Goal: Task Accomplishment & Management: Manage account settings

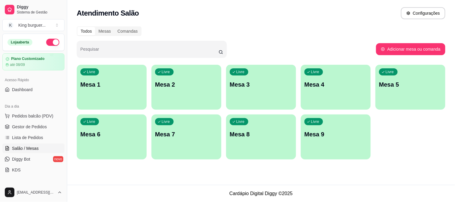
click at [193, 91] on div "Livre Mesa 2" at bounding box center [187, 84] width 70 height 38
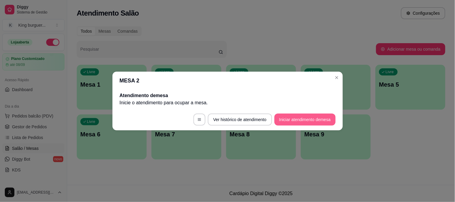
click at [309, 120] on button "Iniciar atendimento de mesa" at bounding box center [305, 120] width 61 height 12
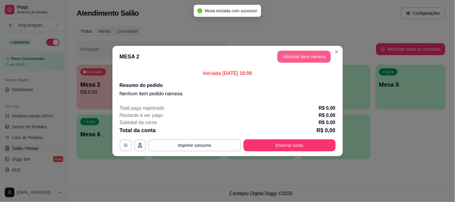
click at [306, 56] on button "Adicionar itens na mesa" at bounding box center [304, 57] width 53 height 12
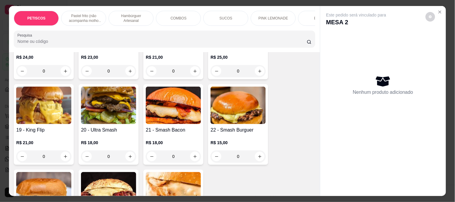
scroll to position [767, 0]
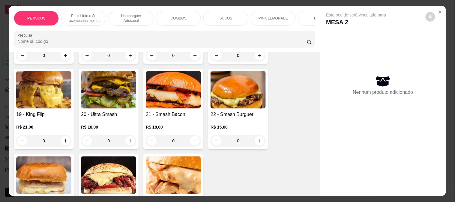
click at [232, 85] on img at bounding box center [238, 90] width 55 height 38
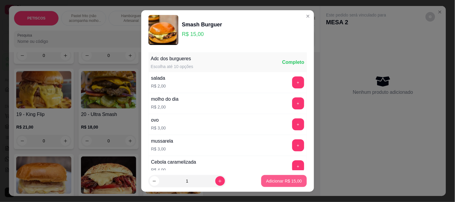
click at [279, 182] on p "Adicionar R$ 15,00" at bounding box center [284, 181] width 36 height 6
type input "1"
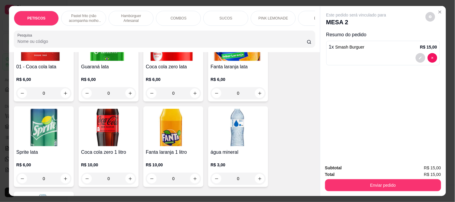
scroll to position [1572, 0]
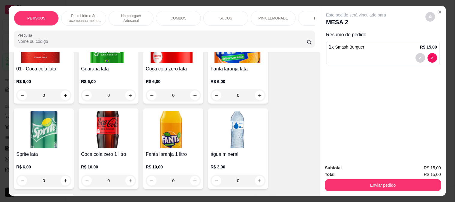
click at [239, 113] on img at bounding box center [238, 130] width 55 height 38
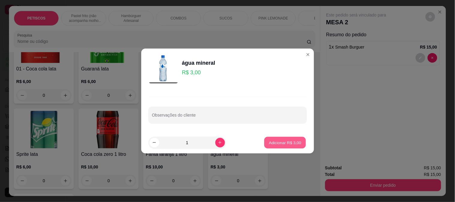
click at [279, 143] on p "Adicionar R$ 3,00" at bounding box center [285, 143] width 32 height 6
type input "1"
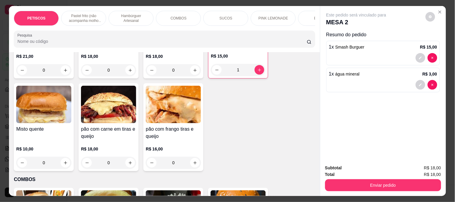
scroll to position [972, 0]
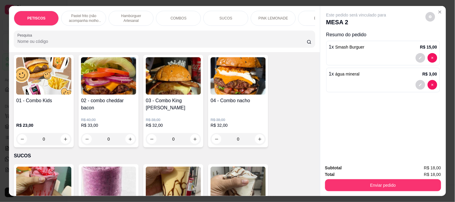
click at [106, 75] on img at bounding box center [108, 76] width 55 height 38
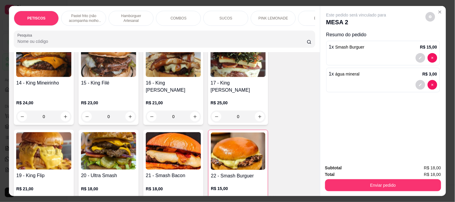
scroll to position [705, 0]
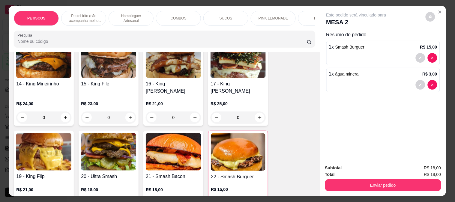
click at [116, 133] on img at bounding box center [108, 152] width 55 height 38
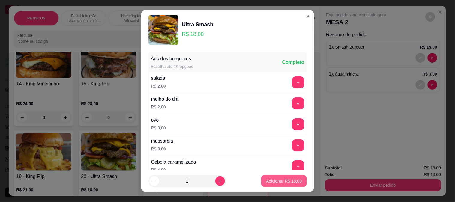
click at [280, 182] on p "Adicionar R$ 18,00" at bounding box center [284, 181] width 36 height 6
type input "1"
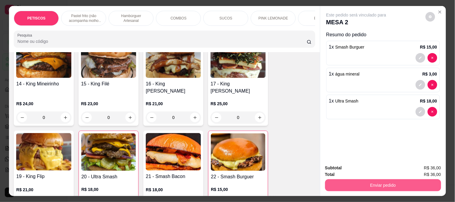
click at [379, 181] on button "Enviar pedido" at bounding box center [383, 185] width 116 height 12
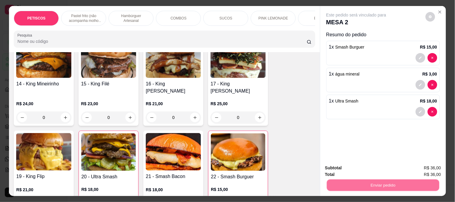
click at [354, 167] on button "Não registrar e enviar pedido" at bounding box center [363, 168] width 62 height 11
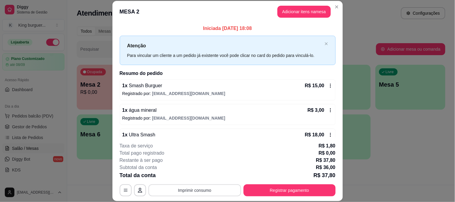
click at [217, 191] on button "Imprimir consumo" at bounding box center [195, 191] width 93 height 12
click at [206, 178] on button "IMPRESSORA" at bounding box center [195, 177] width 44 height 10
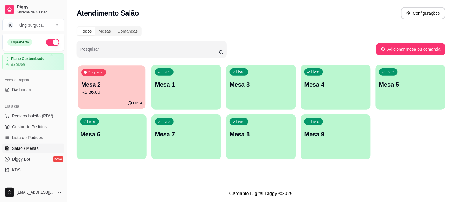
click at [113, 92] on p "R$ 36,00" at bounding box center [111, 92] width 61 height 7
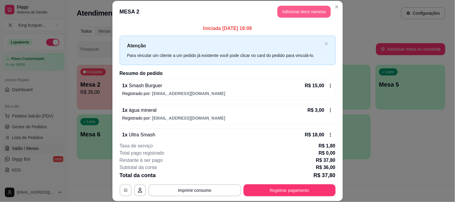
click at [294, 13] on button "Adicionar itens na mesa" at bounding box center [304, 12] width 53 height 12
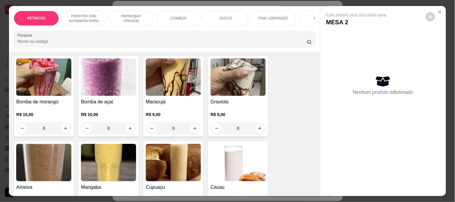
scroll to position [1067, 0]
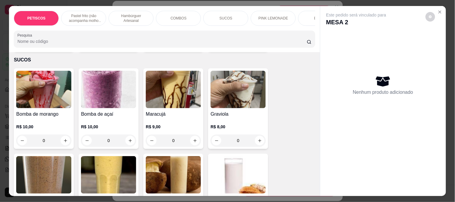
click at [106, 80] on img at bounding box center [108, 90] width 55 height 38
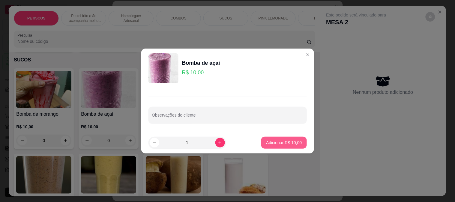
click at [288, 143] on p "Adicionar R$ 10,00" at bounding box center [284, 143] width 36 height 6
type input "1"
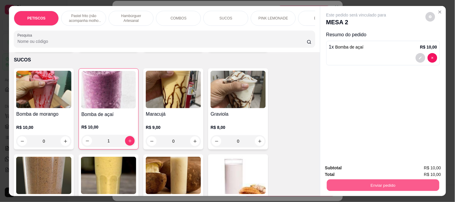
click at [337, 184] on button "Enviar pedido" at bounding box center [383, 185] width 113 height 12
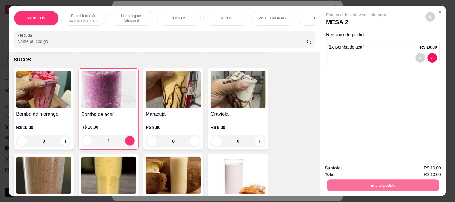
click at [356, 166] on button "Não registrar e enviar pedido" at bounding box center [363, 168] width 62 height 11
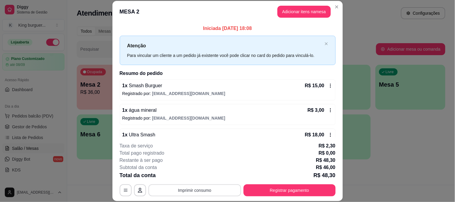
click at [205, 188] on button "Imprimir consumo" at bounding box center [195, 191] width 93 height 12
click at [199, 175] on button "IMPRESSORA" at bounding box center [194, 176] width 42 height 9
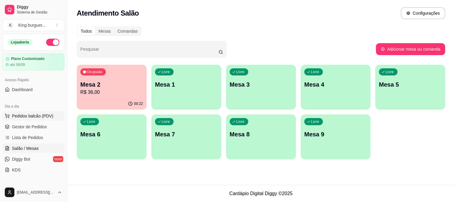
click at [41, 115] on span "Pedidos balcão (PDV)" at bounding box center [32, 116] width 41 height 6
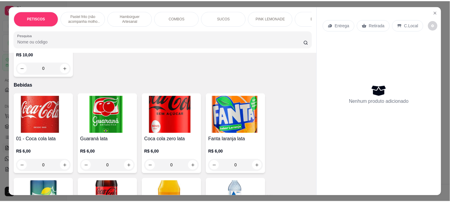
scroll to position [1501, 0]
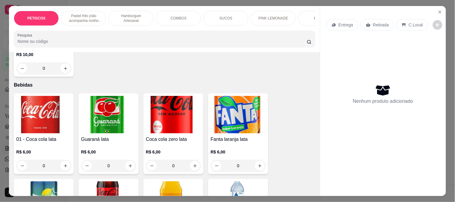
click at [52, 96] on img at bounding box center [43, 115] width 55 height 38
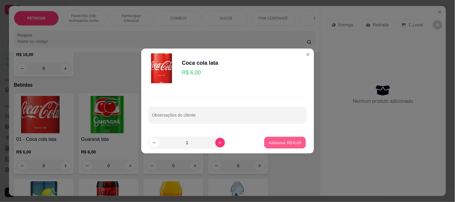
click at [272, 144] on p "Adicionar R$ 6,00" at bounding box center [285, 143] width 32 height 6
type input "1"
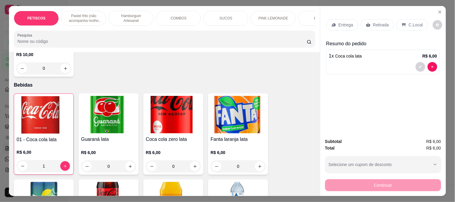
click at [375, 22] on p "Retirada" at bounding box center [381, 25] width 16 height 6
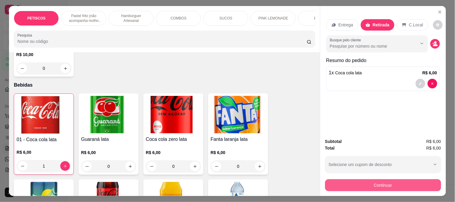
click at [341, 181] on button "Continuar" at bounding box center [383, 185] width 116 height 12
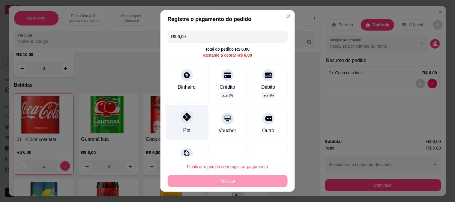
click at [185, 115] on icon at bounding box center [187, 117] width 8 height 8
type input "R$ 0,00"
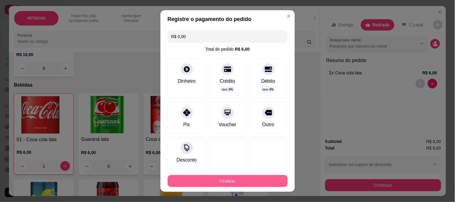
click at [233, 183] on button "Finalizar" at bounding box center [228, 181] width 120 height 12
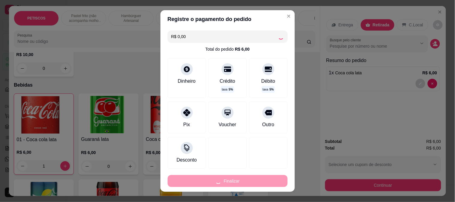
type input "0"
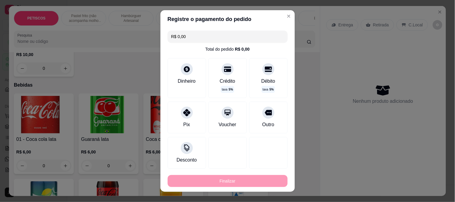
type input "-R$ 6,00"
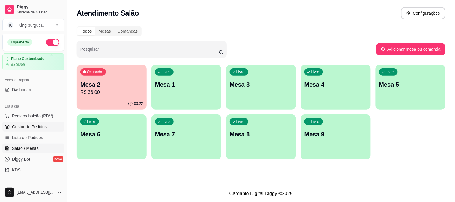
click at [39, 126] on span "Gestor de Pedidos" at bounding box center [29, 127] width 35 height 6
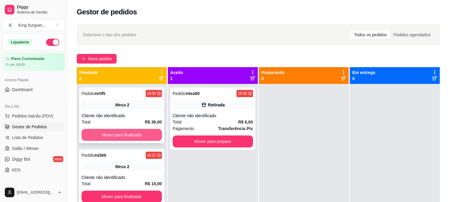
click at [128, 134] on button "Mover para finalizado" at bounding box center [122, 135] width 80 height 12
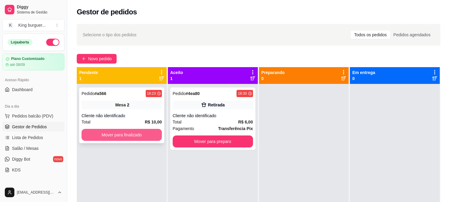
click at [142, 135] on button "Mover para finalizado" at bounding box center [122, 135] width 80 height 12
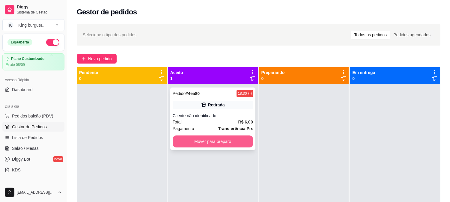
click at [218, 139] on button "Mover para preparo" at bounding box center [213, 142] width 80 height 12
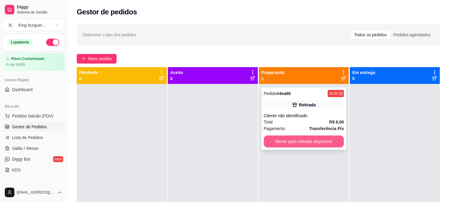
click at [325, 143] on button "Mover para retirada disponível" at bounding box center [304, 142] width 80 height 12
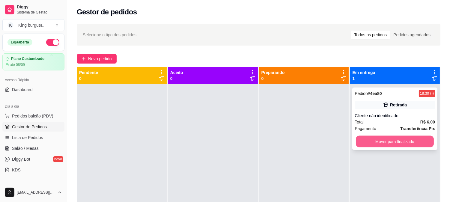
click at [370, 137] on button "Mover para finalizado" at bounding box center [395, 142] width 78 height 12
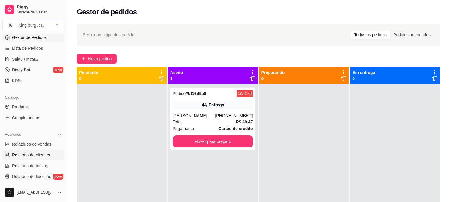
scroll to position [100, 0]
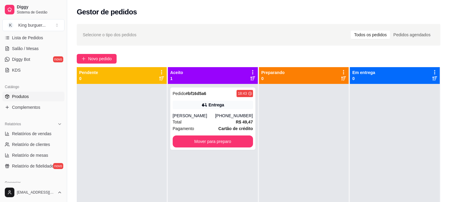
click at [29, 96] on link "Produtos" at bounding box center [33, 97] width 62 height 10
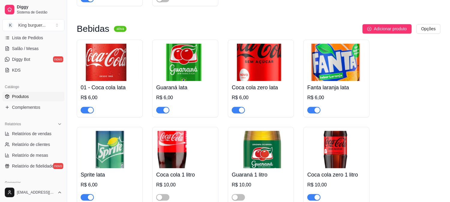
scroll to position [2267, 0]
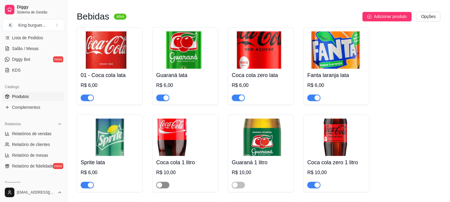
click at [167, 182] on span "button" at bounding box center [162, 185] width 13 height 7
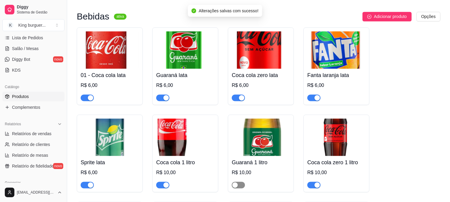
click at [243, 182] on span "button" at bounding box center [238, 185] width 13 height 7
click at [82, 182] on span "button" at bounding box center [87, 185] width 13 height 7
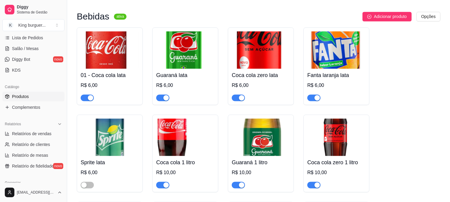
click at [160, 182] on span "button" at bounding box center [162, 185] width 13 height 7
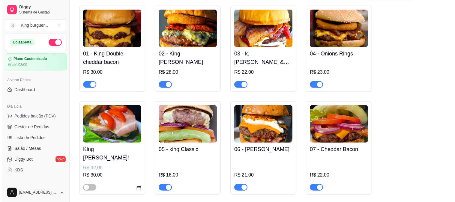
scroll to position [567, 0]
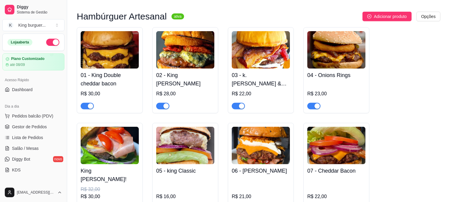
click at [107, 49] on img at bounding box center [110, 50] width 58 height 38
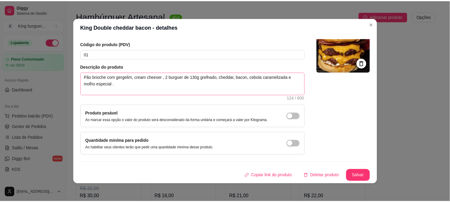
scroll to position [1, 0]
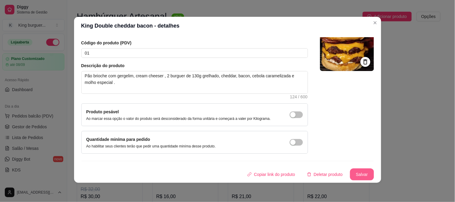
click at [360, 173] on button "Salvar" at bounding box center [362, 175] width 24 height 12
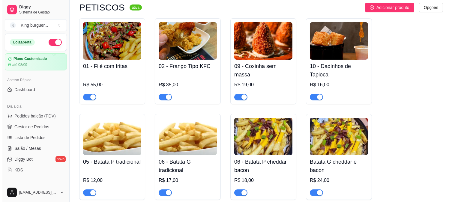
scroll to position [0, 0]
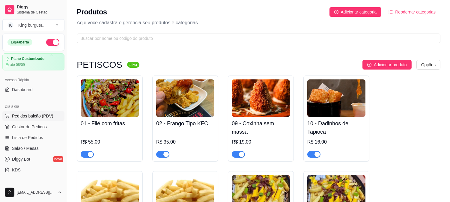
click at [29, 113] on button "Pedidos balcão (PDV)" at bounding box center [33, 116] width 62 height 10
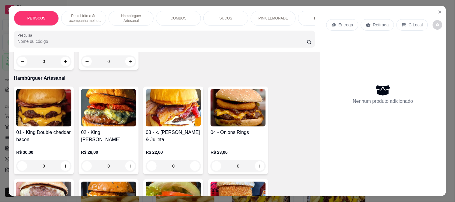
scroll to position [367, 0]
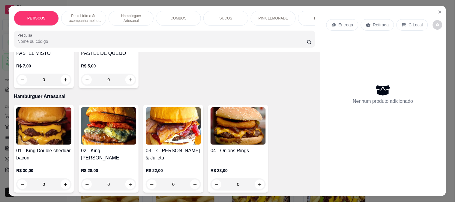
click at [38, 116] on img at bounding box center [43, 126] width 55 height 38
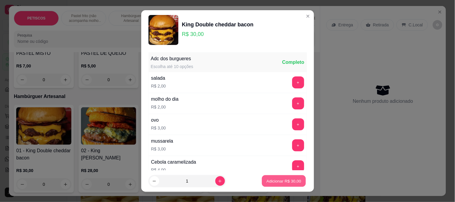
click at [267, 182] on p "Adicionar R$ 30,00" at bounding box center [284, 182] width 35 height 6
type input "1"
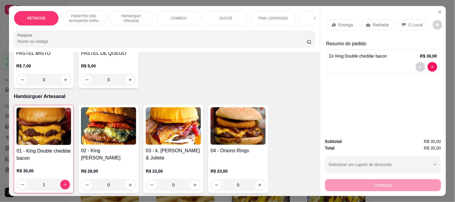
click at [339, 19] on div "Entrega" at bounding box center [343, 24] width 32 height 11
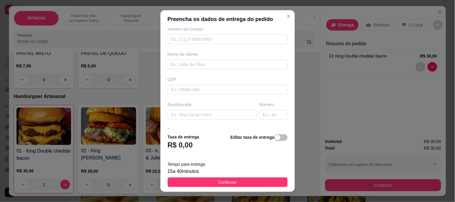
scroll to position [67, 0]
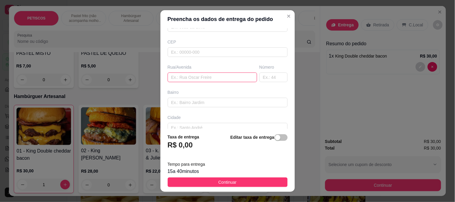
click at [182, 76] on input "text" at bounding box center [212, 78] width 89 height 10
click at [179, 77] on input "rua doarame" at bounding box center [212, 78] width 89 height 10
type input "rua do arame"
click at [260, 77] on input "text" at bounding box center [274, 78] width 28 height 10
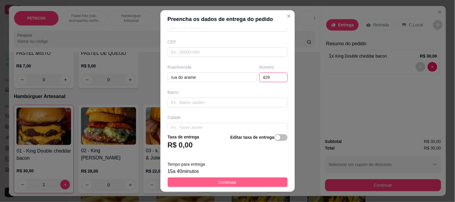
type input "429"
click at [202, 178] on button "Continuar" at bounding box center [228, 183] width 120 height 10
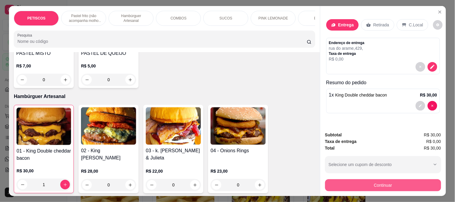
click at [370, 184] on button "Continuar" at bounding box center [383, 185] width 116 height 12
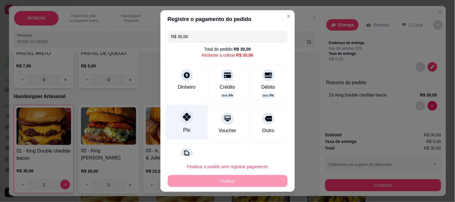
click at [184, 116] on icon at bounding box center [187, 117] width 8 height 8
type input "R$ 0,00"
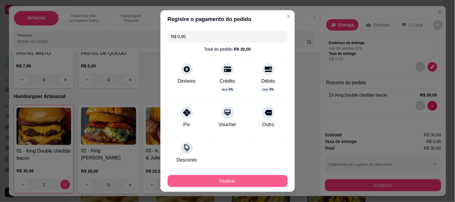
click at [235, 181] on button "Finalizar" at bounding box center [228, 181] width 120 height 12
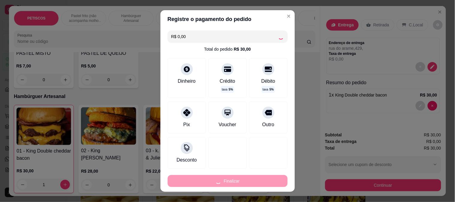
type input "0"
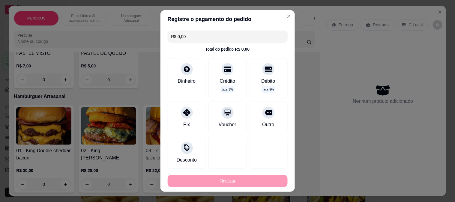
type input "-R$ 30,00"
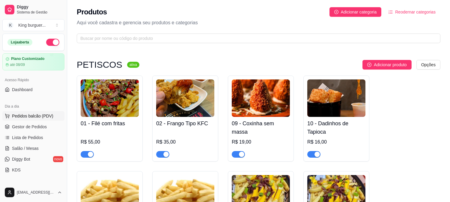
click at [38, 114] on span "Pedidos balcão (PDV)" at bounding box center [32, 116] width 41 height 6
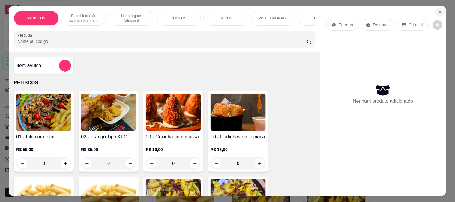
click at [438, 13] on button "Close" at bounding box center [440, 12] width 10 height 10
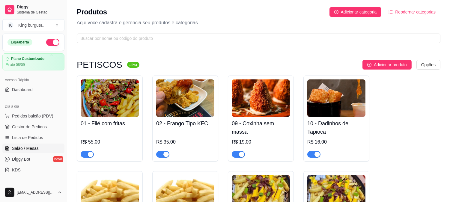
click at [34, 144] on ul "Pedidos balcão (PDV) Gestor de Pedidos Lista de Pedidos Salão / Mesas Diggy Bot…" at bounding box center [33, 143] width 62 height 64
drag, startPoint x: 35, startPoint y: 146, endPoint x: 36, endPoint y: 138, distance: 7.3
click at [35, 146] on span "Salão / Mesas" at bounding box center [25, 149] width 27 height 6
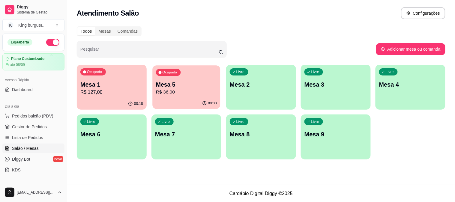
click at [203, 81] on p "Mesa 5" at bounding box center [186, 85] width 61 height 8
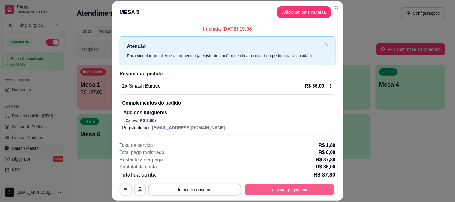
click at [297, 194] on button "Registrar pagamento" at bounding box center [289, 190] width 89 height 12
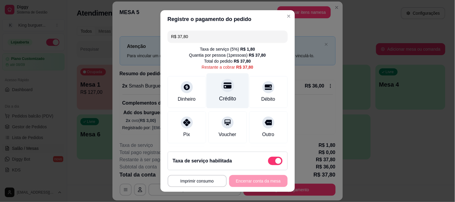
click at [221, 92] on div at bounding box center [227, 85] width 13 height 13
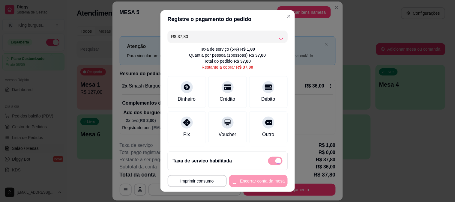
type input "R$ 0,00"
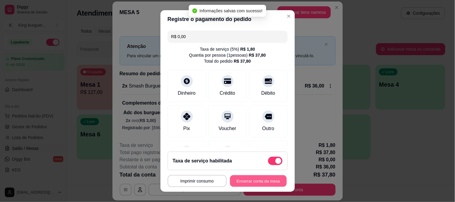
click at [251, 180] on button "Encerrar conta da mesa" at bounding box center [258, 182] width 57 height 12
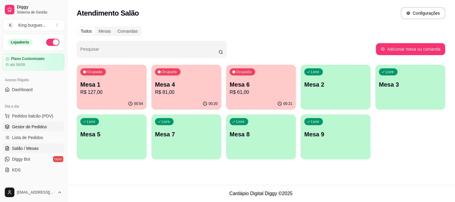
click at [38, 125] on span "Gestor de Pedidos" at bounding box center [29, 127] width 35 height 6
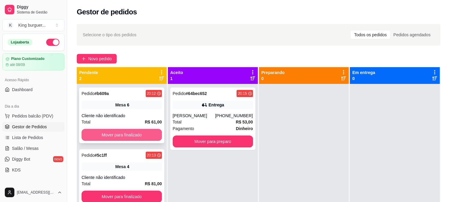
click at [143, 133] on button "Mover para finalizado" at bounding box center [122, 135] width 80 height 12
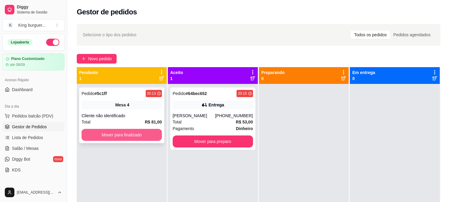
click at [140, 136] on button "Mover para finalizado" at bounding box center [122, 135] width 80 height 12
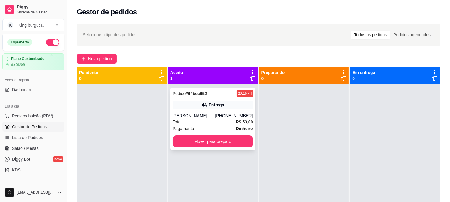
click at [212, 113] on div "Amanda" at bounding box center [194, 116] width 43 height 6
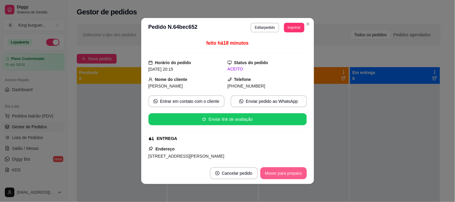
click at [284, 174] on button "Mover para preparo" at bounding box center [284, 173] width 47 height 12
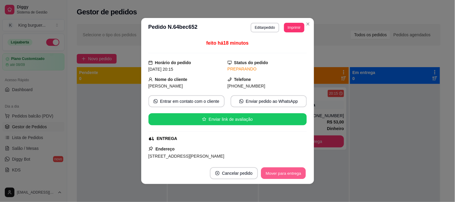
click at [290, 174] on button "Mover para entrega" at bounding box center [283, 174] width 45 height 12
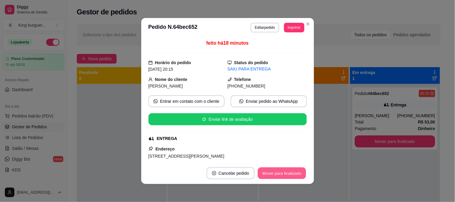
click at [302, 174] on button "Mover para finalizado" at bounding box center [282, 174] width 48 height 12
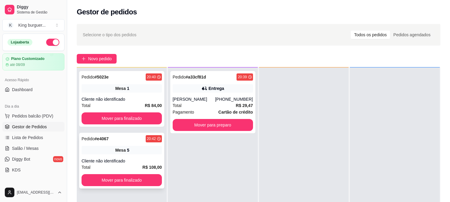
scroll to position [92, 0]
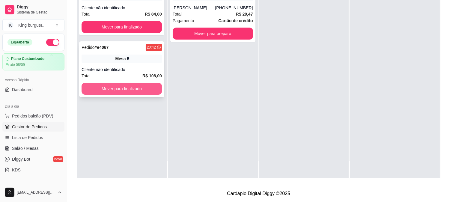
click at [143, 92] on button "Mover para finalizado" at bounding box center [122, 89] width 80 height 12
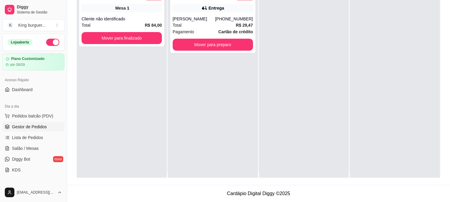
scroll to position [0, 0]
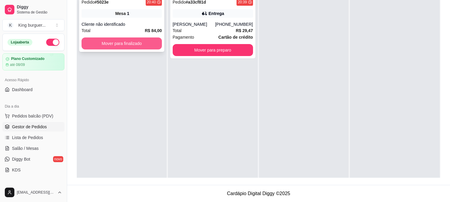
click at [134, 47] on button "Mover para finalizado" at bounding box center [122, 44] width 80 height 12
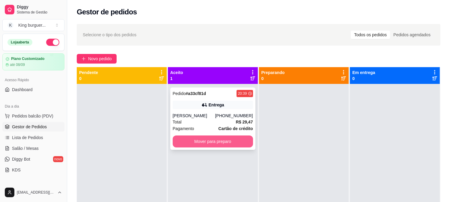
click at [233, 140] on button "Mover para preparo" at bounding box center [213, 142] width 80 height 12
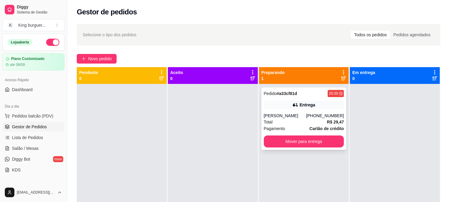
click at [307, 120] on div "Total R$ 29,47" at bounding box center [304, 122] width 80 height 7
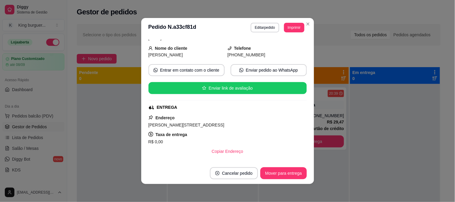
scroll to position [100, 0]
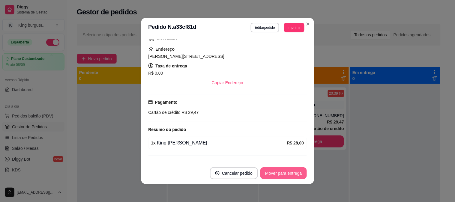
click at [286, 176] on button "Mover para entrega" at bounding box center [284, 173] width 46 height 12
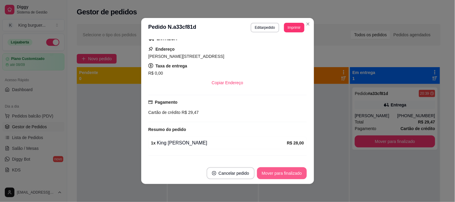
click at [299, 172] on button "Mover para finalizado" at bounding box center [282, 173] width 50 height 12
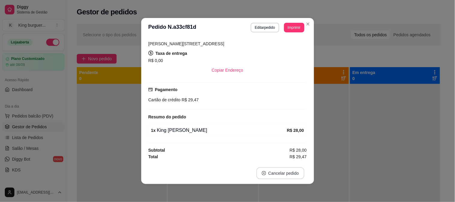
scroll to position [86, 0]
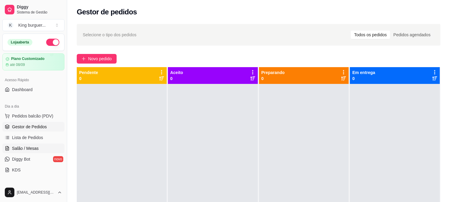
click at [36, 148] on span "Salão / Mesas" at bounding box center [25, 149] width 27 height 6
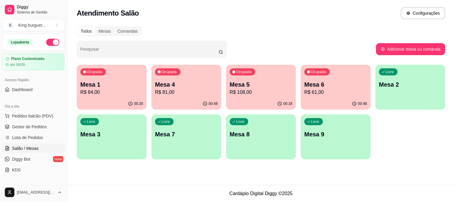
click at [330, 92] on p "R$ 61,00" at bounding box center [336, 92] width 63 height 7
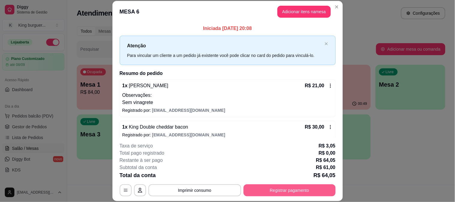
click at [275, 193] on button "Registrar pagamento" at bounding box center [290, 191] width 92 height 12
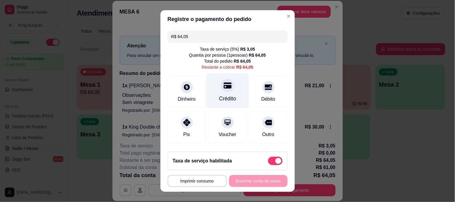
click at [224, 89] on icon at bounding box center [228, 86] width 8 height 8
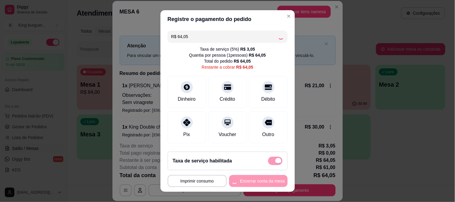
type input "R$ 0,00"
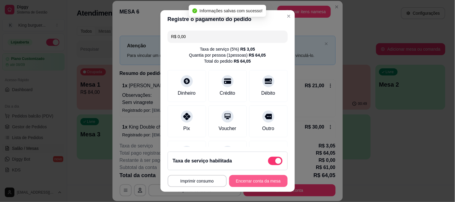
click at [250, 182] on button "Encerrar conta da mesa" at bounding box center [258, 181] width 59 height 12
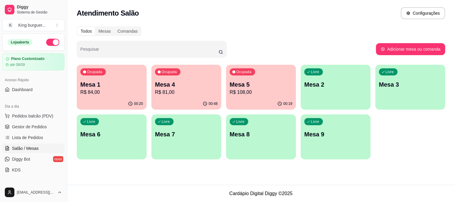
click at [182, 87] on p "Mesa 4" at bounding box center [186, 84] width 63 height 8
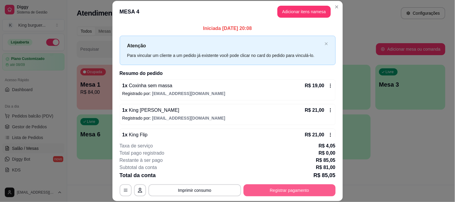
click at [287, 188] on button "Registrar pagamento" at bounding box center [290, 191] width 92 height 12
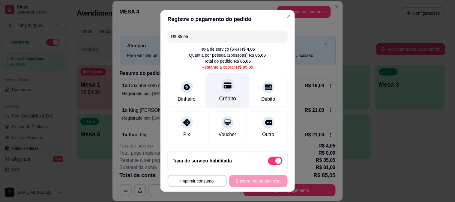
click at [224, 84] on icon at bounding box center [228, 86] width 8 height 8
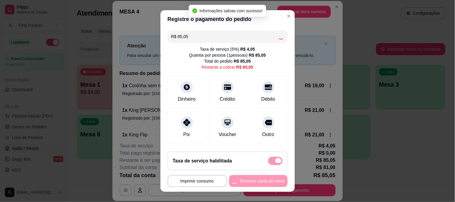
type input "R$ 0,00"
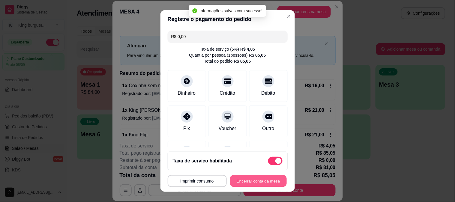
click at [254, 181] on button "Encerrar conta da mesa" at bounding box center [258, 182] width 57 height 12
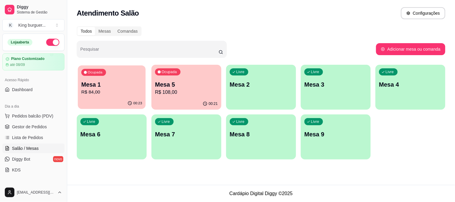
click at [112, 90] on p "R$ 84,00" at bounding box center [111, 92] width 61 height 7
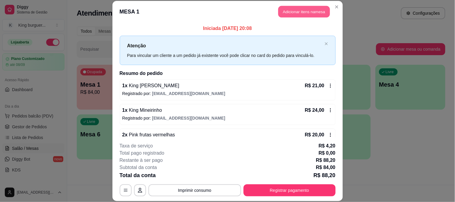
click at [312, 12] on button "Adicionar itens na mesa" at bounding box center [305, 12] width 52 height 12
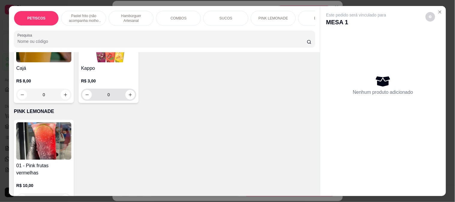
scroll to position [1400, 0]
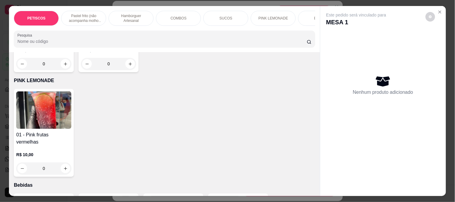
click at [52, 107] on img at bounding box center [43, 111] width 55 height 38
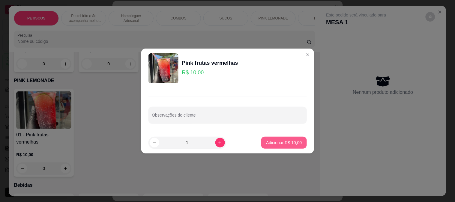
click at [273, 142] on p "Adicionar R$ 10,00" at bounding box center [284, 143] width 36 height 6
type input "1"
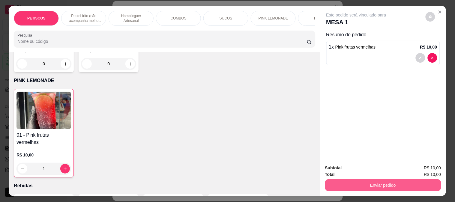
click at [351, 185] on button "Enviar pedido" at bounding box center [383, 185] width 116 height 12
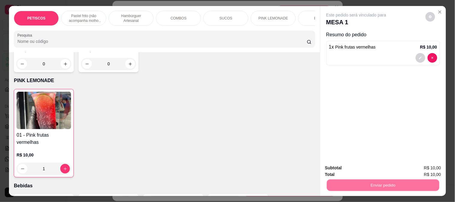
click at [353, 166] on button "Não registrar e enviar pedido" at bounding box center [363, 168] width 61 height 11
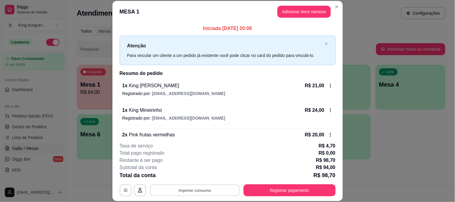
click at [196, 191] on button "Imprimir consumo" at bounding box center [195, 191] width 90 height 12
click at [204, 173] on button "IMPRESSORA" at bounding box center [194, 176] width 42 height 9
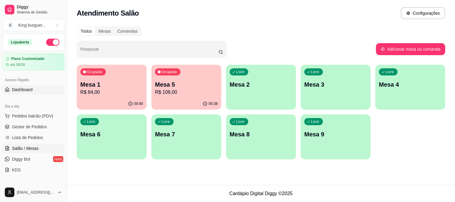
click at [40, 90] on link "Dashboard" at bounding box center [33, 90] width 62 height 10
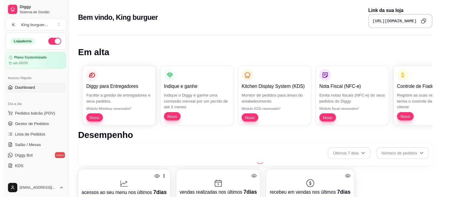
scroll to position [225, 0]
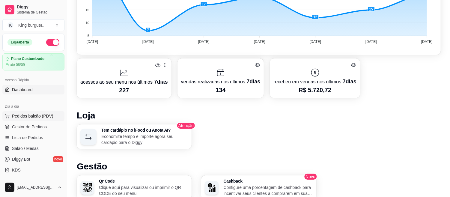
click at [48, 116] on span "Pedidos balcão (PDV)" at bounding box center [32, 116] width 41 height 6
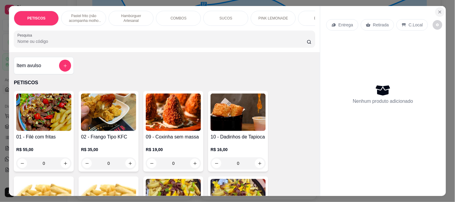
click at [438, 10] on icon "Close" at bounding box center [440, 12] width 5 height 5
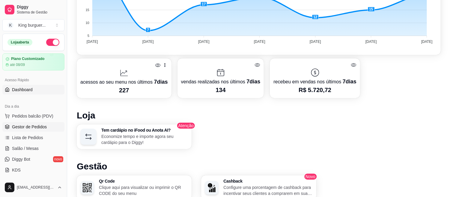
click at [31, 125] on span "Gestor de Pedidos" at bounding box center [29, 127] width 35 height 6
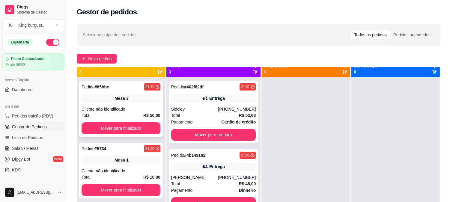
scroll to position [17, 0]
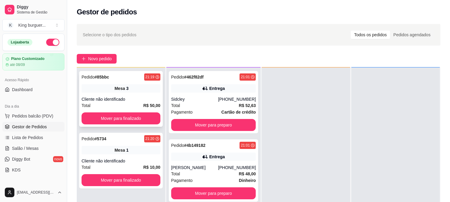
click at [134, 88] on div "Mesa 3" at bounding box center [121, 88] width 79 height 8
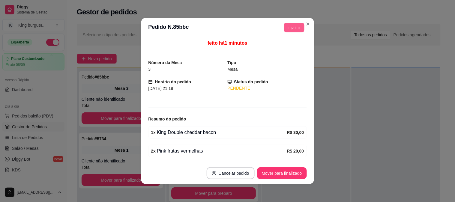
click at [290, 28] on button "Imprimir" at bounding box center [294, 28] width 20 height 10
click at [282, 50] on button "IMPRESSORA" at bounding box center [281, 49] width 44 height 10
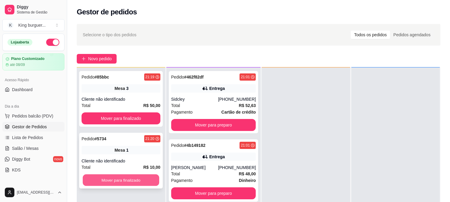
click at [106, 180] on button "Mover para finalizado" at bounding box center [121, 181] width 77 height 12
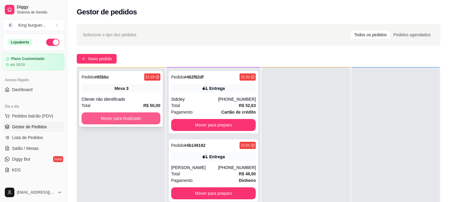
click at [138, 122] on button "Mover para finalizado" at bounding box center [121, 119] width 79 height 12
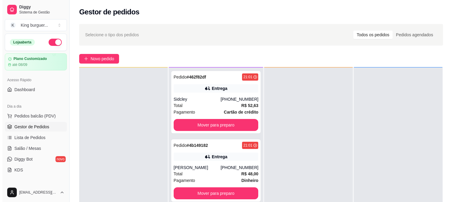
scroll to position [92, 0]
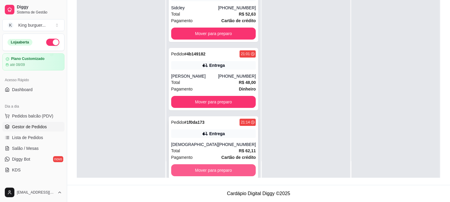
click at [231, 166] on button "Mover para preparo" at bounding box center [213, 170] width 85 height 12
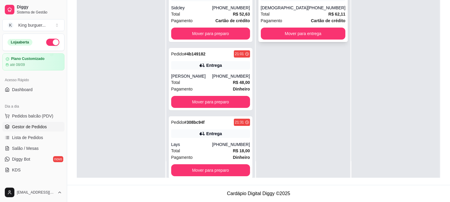
click at [340, 35] on button "Mover para entrega" at bounding box center [303, 34] width 85 height 12
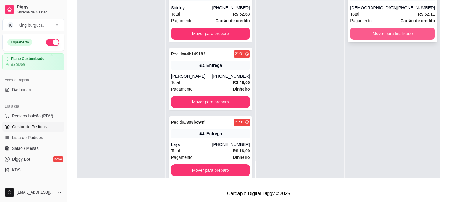
click at [367, 36] on button "Mover para finalizado" at bounding box center [393, 34] width 85 height 12
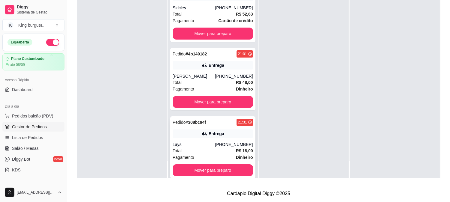
click at [224, 142] on div "(79) 99905-6196" at bounding box center [234, 145] width 38 height 6
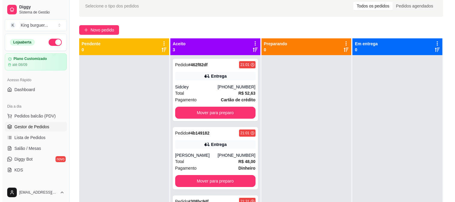
scroll to position [25, 0]
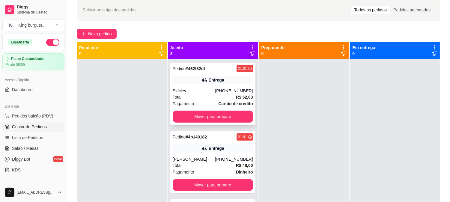
click at [203, 74] on div "Pedido # 462f82df 21:01 Entrega Sidcley (79) 98825-7445 Total R$ 52,63 Pagament…" at bounding box center [212, 94] width 85 height 62
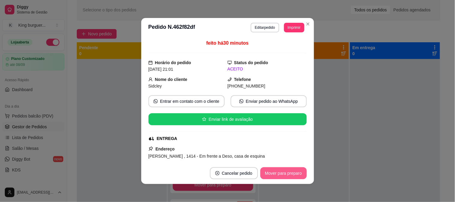
click at [286, 175] on button "Mover para preparo" at bounding box center [284, 173] width 47 height 12
click at [286, 175] on div "Mover para preparo" at bounding box center [279, 173] width 55 height 12
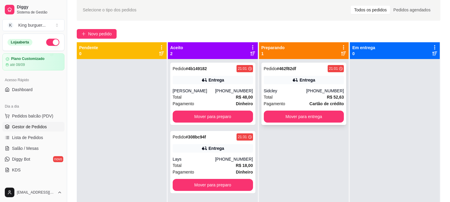
click at [316, 86] on div "Pedido # 462f82df 21:01 Entrega Sidcley (79) 98825-7445 Total R$ 52,63 Pagament…" at bounding box center [304, 94] width 85 height 62
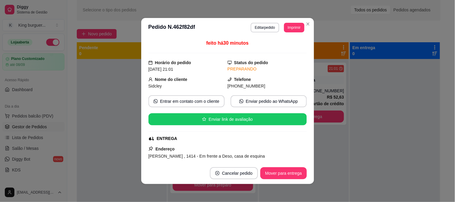
scroll to position [132, 0]
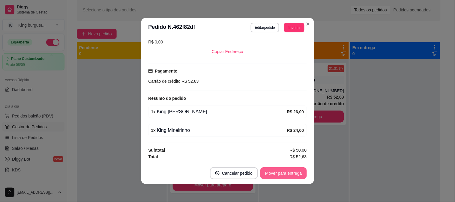
click at [289, 172] on button "Mover para entrega" at bounding box center [284, 173] width 46 height 12
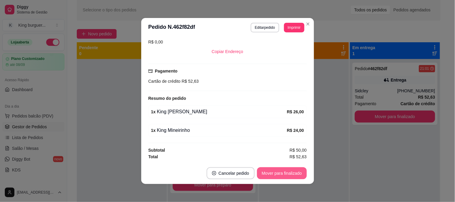
click at [294, 174] on button "Mover para finalizado" at bounding box center [282, 173] width 50 height 12
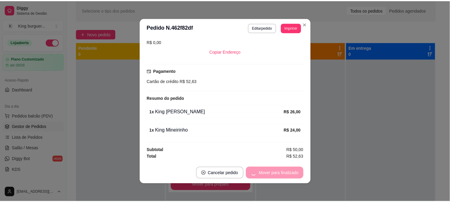
scroll to position [118, 0]
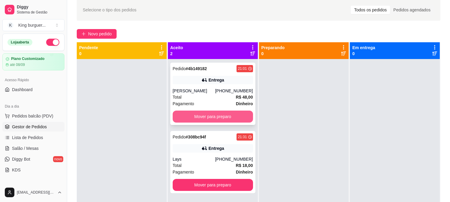
click at [239, 116] on button "Mover para preparo" at bounding box center [213, 117] width 80 height 12
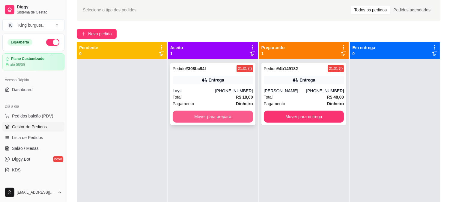
click at [234, 117] on button "Mover para preparo" at bounding box center [213, 117] width 80 height 12
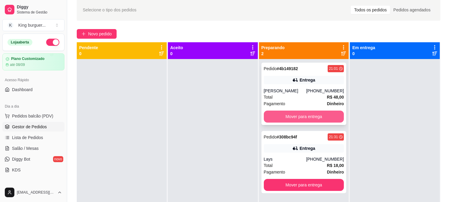
click at [328, 116] on button "Mover para entrega" at bounding box center [304, 117] width 80 height 12
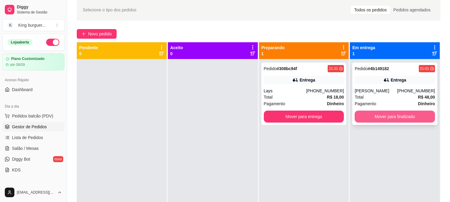
click at [373, 118] on button "Mover para finalizado" at bounding box center [395, 117] width 80 height 12
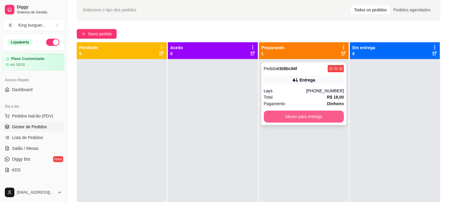
click at [316, 117] on button "Mover para entrega" at bounding box center [304, 117] width 80 height 12
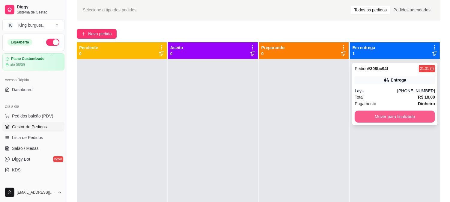
click at [381, 113] on button "Mover para finalizado" at bounding box center [395, 117] width 80 height 12
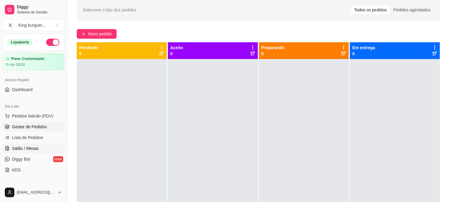
click at [38, 146] on link "Salão / Mesas" at bounding box center [33, 149] width 62 height 10
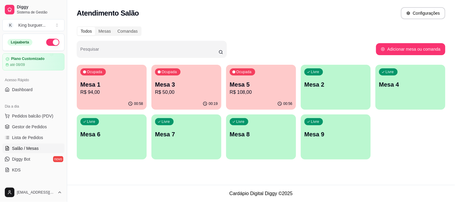
click at [246, 90] on p "R$ 108,00" at bounding box center [261, 92] width 63 height 7
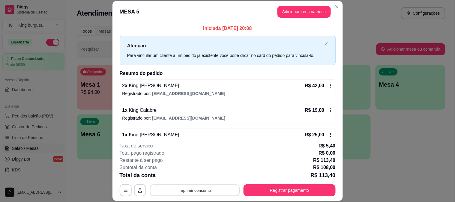
click at [200, 194] on button "Imprimir consumo" at bounding box center [195, 191] width 90 height 12
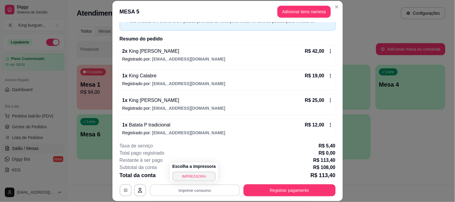
scroll to position [64, 0]
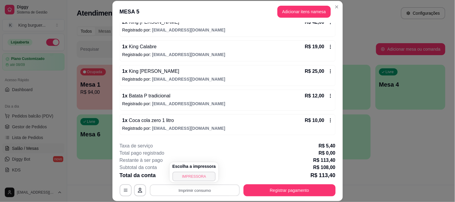
click at [201, 176] on button "IMPRESSORA" at bounding box center [195, 177] width 44 height 10
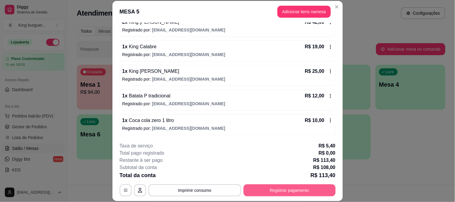
click at [255, 192] on button "Registrar pagamento" at bounding box center [290, 191] width 92 height 12
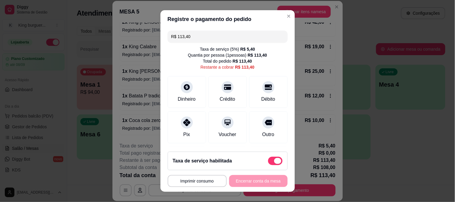
click at [268, 161] on span at bounding box center [275, 161] width 14 height 8
click at [268, 162] on input "checkbox" at bounding box center [270, 164] width 4 height 4
checkbox input "true"
type input "R$ 108,00"
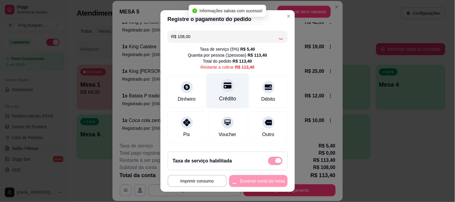
checkbox input "false"
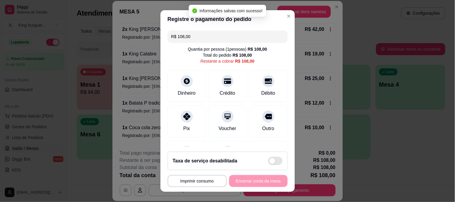
drag, startPoint x: 187, startPoint y: 38, endPoint x: 140, endPoint y: 41, distance: 47.5
click at [141, 40] on div "**********" at bounding box center [227, 101] width 455 height 202
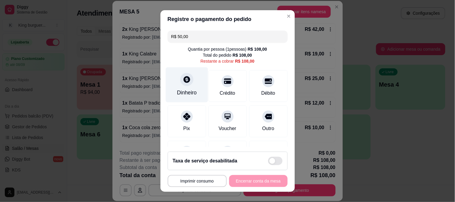
click at [184, 79] on icon at bounding box center [187, 79] width 7 height 7
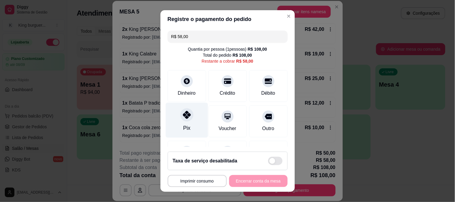
click at [185, 116] on icon at bounding box center [187, 115] width 8 height 8
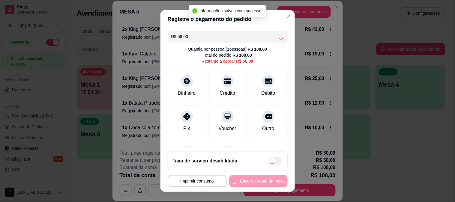
type input "R$ 0,00"
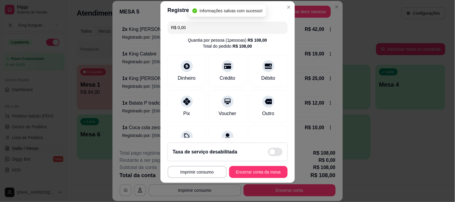
scroll to position [83, 0]
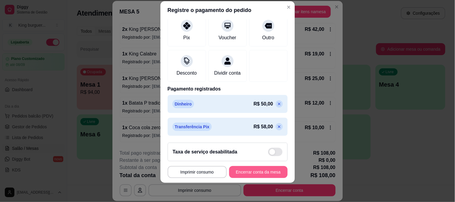
click at [260, 169] on button "Encerrar conta da mesa" at bounding box center [258, 172] width 59 height 12
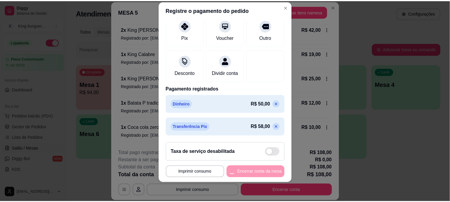
scroll to position [0, 0]
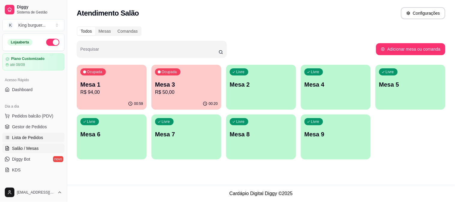
click at [40, 136] on span "Lista de Pedidos" at bounding box center [27, 138] width 31 height 6
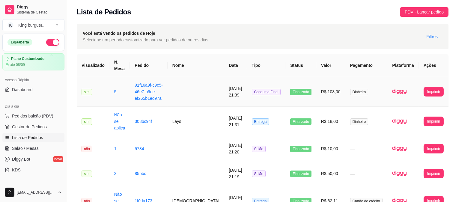
click at [328, 92] on td "R$ 108,00" at bounding box center [331, 92] width 29 height 30
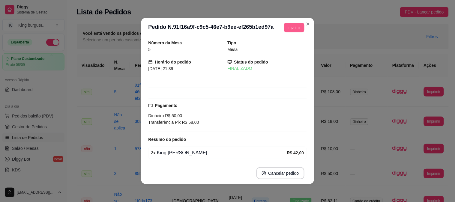
click at [292, 29] on button "Imprimir" at bounding box center [294, 28] width 20 height 10
click at [291, 48] on button "IMPRESSORA" at bounding box center [281, 49] width 44 height 10
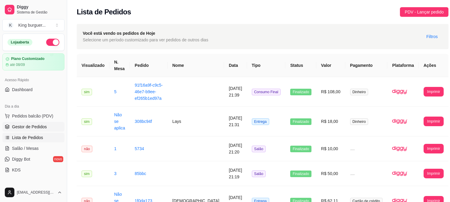
click at [47, 122] on link "Gestor de Pedidos" at bounding box center [33, 127] width 62 height 10
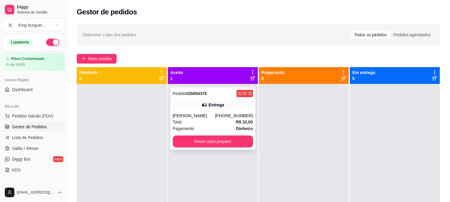
click at [233, 118] on div "(79) 99964-2811" at bounding box center [234, 116] width 38 height 6
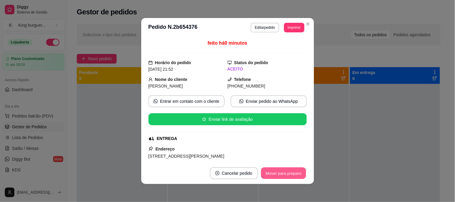
click at [296, 177] on button "Mover para preparo" at bounding box center [283, 174] width 45 height 12
click at [297, 177] on div "Mover para preparo" at bounding box center [284, 173] width 47 height 12
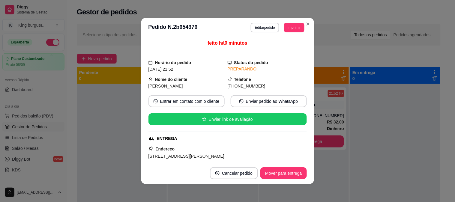
click at [282, 179] on button "Mover para entrega" at bounding box center [284, 173] width 46 height 12
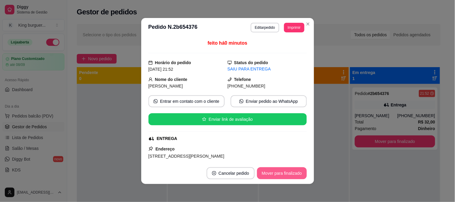
click at [289, 176] on button "Mover para finalizado" at bounding box center [282, 173] width 50 height 12
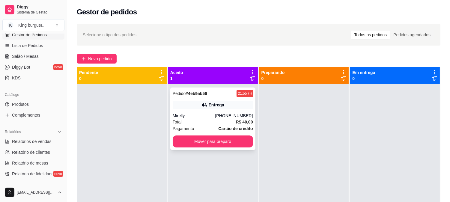
scroll to position [100, 0]
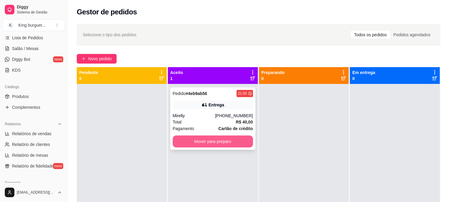
click at [199, 138] on button "Mover para preparo" at bounding box center [213, 142] width 80 height 12
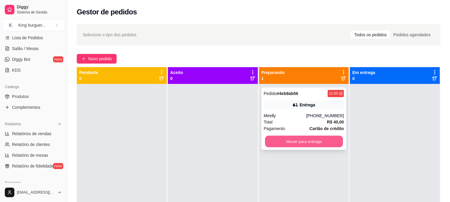
click at [309, 145] on button "Mover para entrega" at bounding box center [304, 142] width 78 height 12
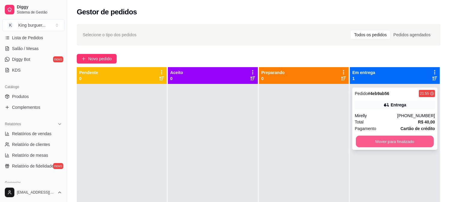
click at [386, 144] on button "Mover para finalizado" at bounding box center [395, 142] width 78 height 12
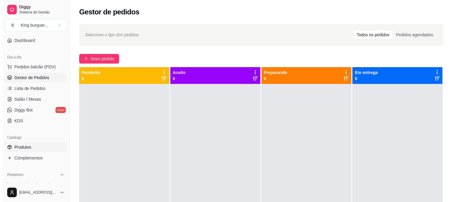
scroll to position [0, 0]
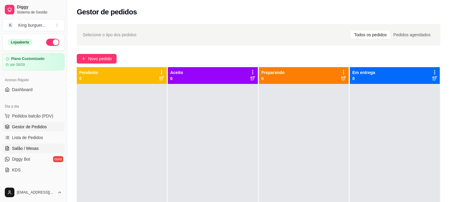
click at [34, 148] on span "Salão / Mesas" at bounding box center [25, 149] width 27 height 6
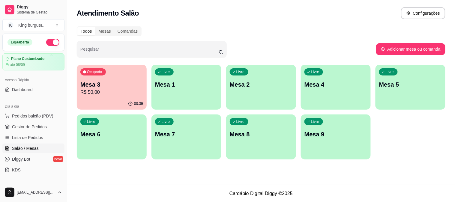
click at [106, 85] on p "Mesa 3" at bounding box center [111, 84] width 63 height 8
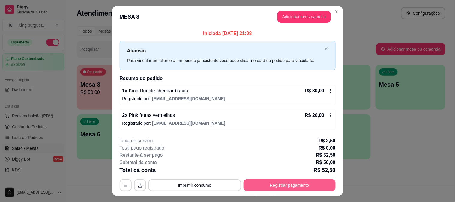
click at [276, 182] on button "Registrar pagamento" at bounding box center [290, 185] width 92 height 12
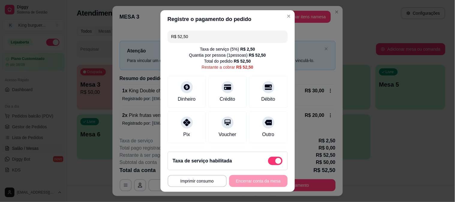
click at [268, 157] on label at bounding box center [275, 161] width 14 height 8
click at [268, 162] on input "checkbox" at bounding box center [270, 164] width 4 height 4
checkbox input "true"
type input "R$ 50,00"
checkbox input "false"
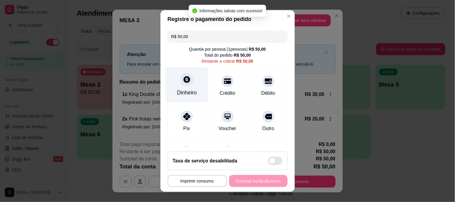
click at [175, 77] on div "Dinheiro" at bounding box center [187, 84] width 42 height 35
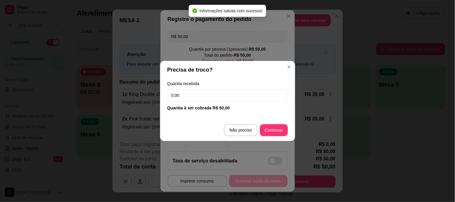
click at [179, 79] on header "Precisa de troco?" at bounding box center [227, 70] width 135 height 18
drag, startPoint x: 163, startPoint y: 94, endPoint x: 175, endPoint y: 134, distance: 41.6
click at [149, 95] on div "Precisa de troco? Quantia recebida 0,00 Quantia à ser cobrada R$ 50,00 Não prec…" at bounding box center [227, 101] width 455 height 202
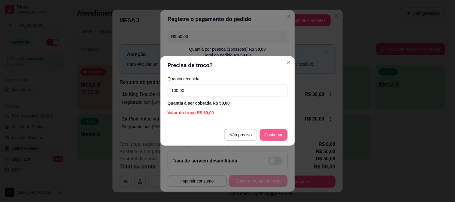
type input "100,00"
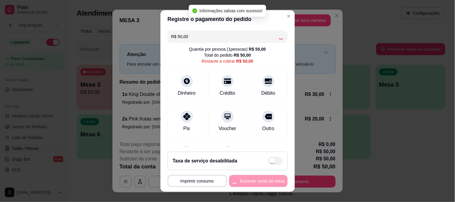
type input "R$ 0,00"
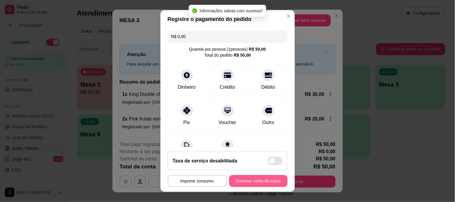
click at [264, 184] on button "Encerrar conta da mesa" at bounding box center [258, 181] width 59 height 12
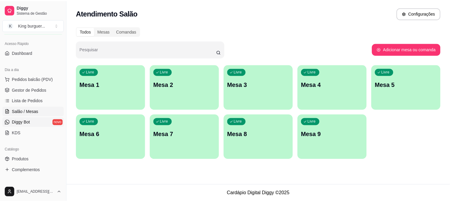
scroll to position [100, 0]
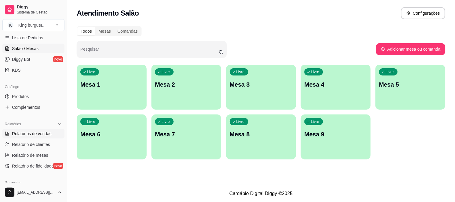
click at [38, 133] on span "Relatórios de vendas" at bounding box center [32, 134] width 40 height 6
select select "ALL"
select select "0"
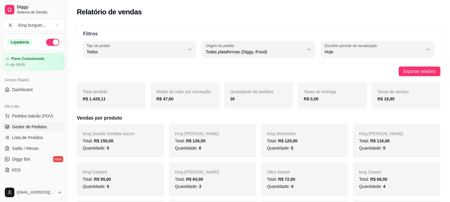
click at [41, 125] on span "Gestor de Pedidos" at bounding box center [29, 127] width 35 height 6
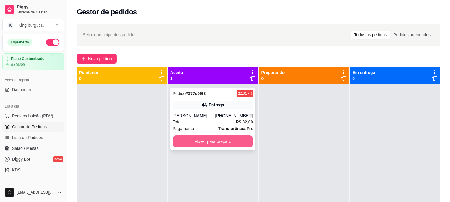
click at [224, 140] on button "Mover para preparo" at bounding box center [213, 142] width 80 height 12
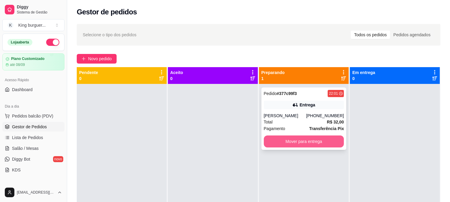
click at [294, 142] on button "Mover para entrega" at bounding box center [304, 142] width 80 height 12
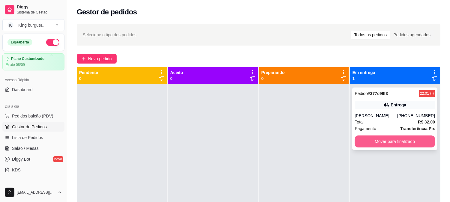
click at [369, 144] on button "Mover para finalizado" at bounding box center [395, 142] width 80 height 12
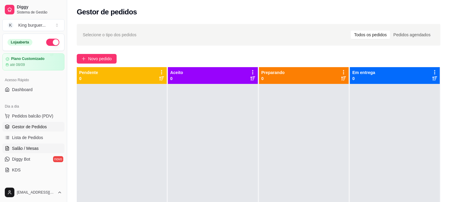
click at [38, 149] on link "Salão / Mesas" at bounding box center [33, 149] width 62 height 10
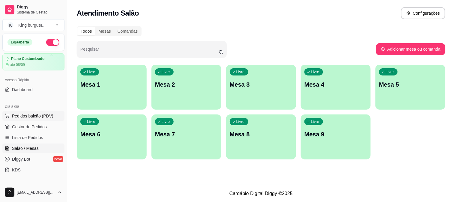
click at [38, 117] on span "Pedidos balcão (PDV)" at bounding box center [32, 116] width 41 height 6
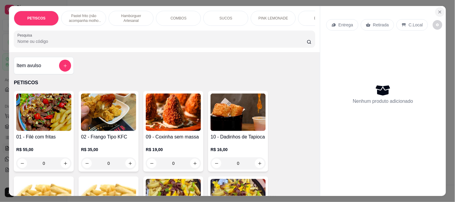
click at [439, 10] on icon "Close" at bounding box center [440, 12] width 5 height 5
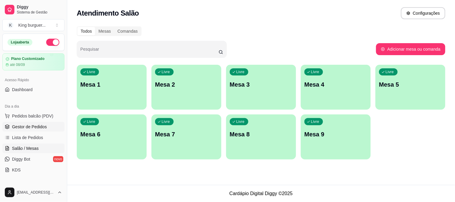
click at [41, 125] on span "Gestor de Pedidos" at bounding box center [29, 127] width 35 height 6
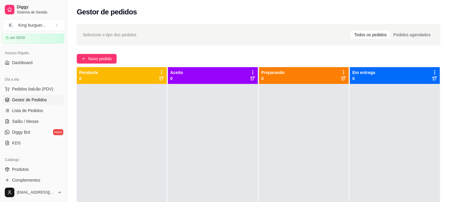
scroll to position [67, 0]
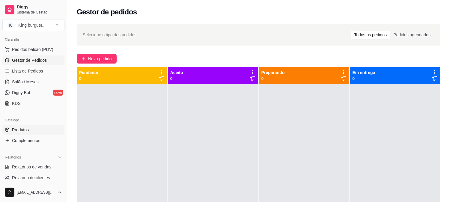
click at [33, 127] on link "Produtos" at bounding box center [33, 130] width 62 height 10
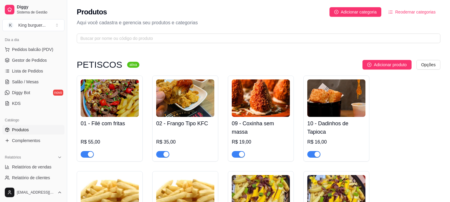
click at [81, 153] on span "button" at bounding box center [87, 154] width 13 height 7
click at [38, 168] on span "Relatórios de vendas" at bounding box center [32, 167] width 40 height 6
select select "ALL"
select select "0"
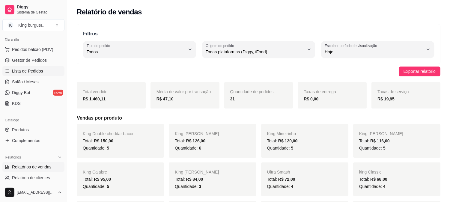
click at [34, 72] on span "Lista de Pedidos" at bounding box center [27, 71] width 31 height 6
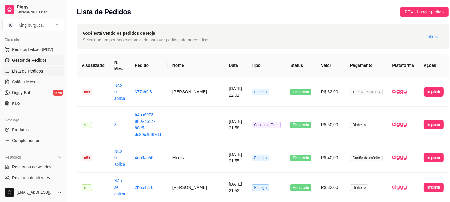
click at [42, 59] on span "Gestor de Pedidos" at bounding box center [29, 60] width 35 height 6
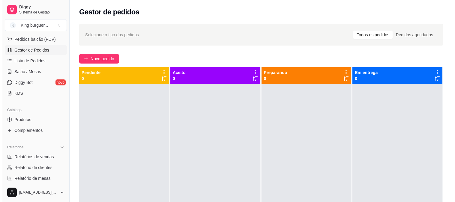
scroll to position [64, 0]
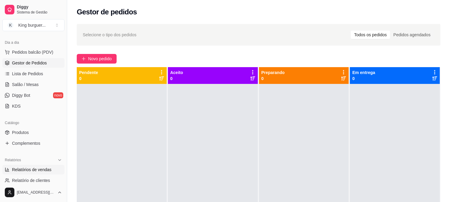
click at [44, 167] on span "Relatórios de vendas" at bounding box center [32, 170] width 40 height 6
select select "ALL"
select select "0"
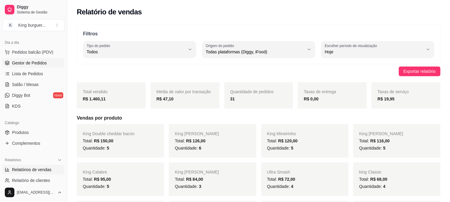
click at [45, 62] on span "Gestor de Pedidos" at bounding box center [29, 63] width 35 height 6
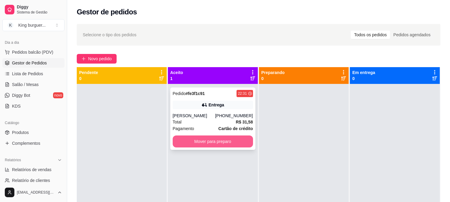
click at [205, 140] on button "Mover para preparo" at bounding box center [213, 142] width 80 height 12
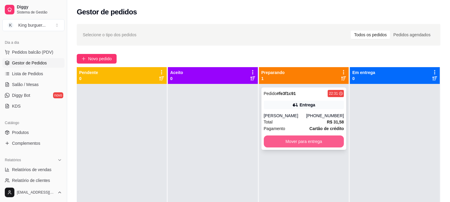
click at [264, 138] on button "Mover para entrega" at bounding box center [304, 142] width 80 height 12
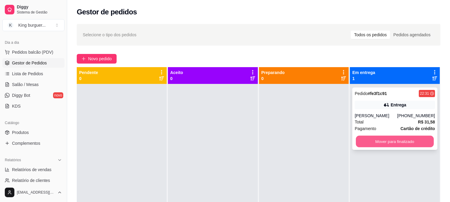
click at [375, 143] on button "Mover para finalizado" at bounding box center [395, 142] width 78 height 12
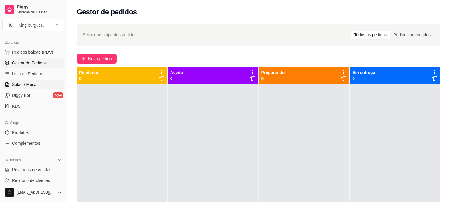
click at [32, 82] on span "Salão / Mesas" at bounding box center [25, 85] width 27 height 6
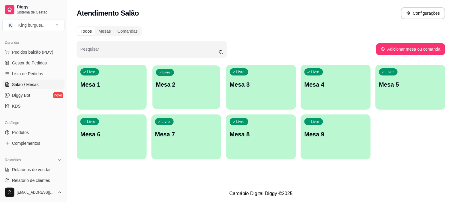
click at [187, 89] on div "Livre Mesa 2" at bounding box center [186, 83] width 68 height 37
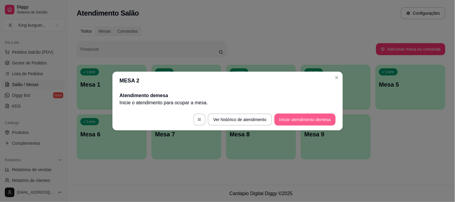
click at [295, 116] on button "Iniciar atendimento de mesa" at bounding box center [305, 120] width 61 height 12
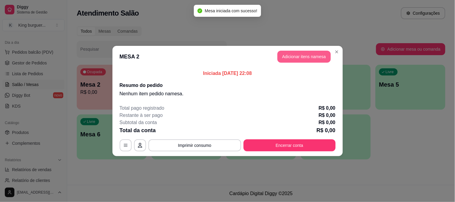
click at [307, 59] on button "Adicionar itens na mesa" at bounding box center [304, 57] width 53 height 12
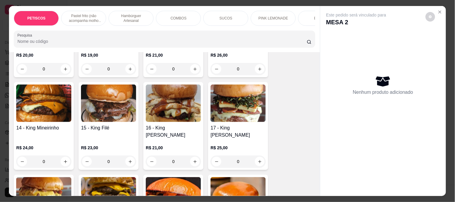
scroll to position [667, 0]
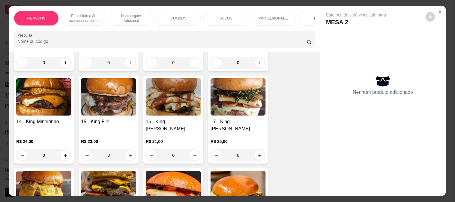
click at [102, 95] on img at bounding box center [108, 97] width 55 height 38
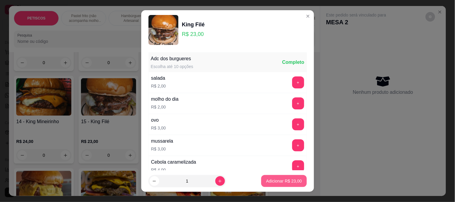
click at [268, 182] on p "Adicionar R$ 23,00" at bounding box center [284, 181] width 36 height 6
type input "1"
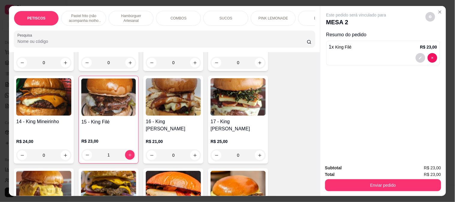
click at [176, 96] on img at bounding box center [173, 97] width 55 height 38
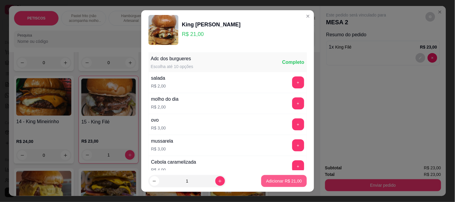
click at [287, 180] on p "Adicionar R$ 21,00" at bounding box center [284, 181] width 36 height 6
type input "1"
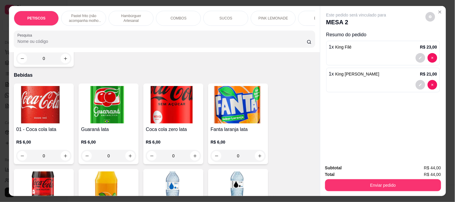
scroll to position [1553, 0]
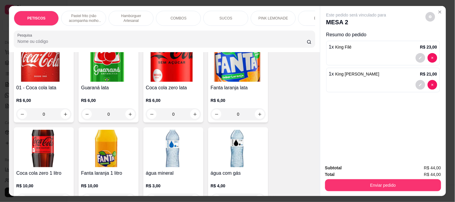
click at [39, 130] on img at bounding box center [43, 149] width 55 height 38
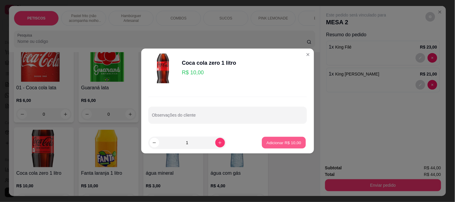
click at [269, 143] on p "Adicionar R$ 10,00" at bounding box center [284, 143] width 35 height 6
type input "1"
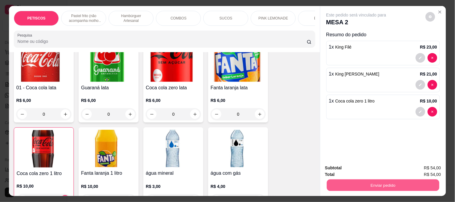
click at [343, 184] on button "Enviar pedido" at bounding box center [383, 185] width 113 height 12
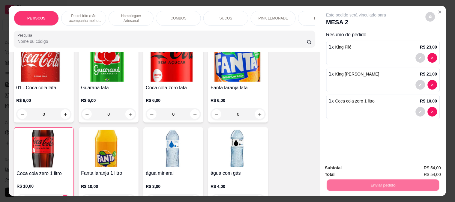
click at [344, 168] on button "Não registrar e enviar pedido" at bounding box center [363, 168] width 61 height 11
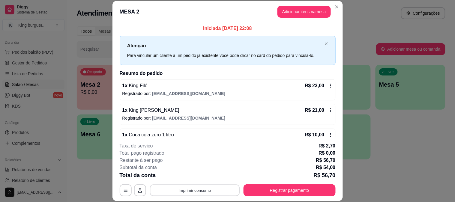
click at [193, 191] on button "Imprimir consumo" at bounding box center [195, 191] width 90 height 12
click at [194, 176] on button "IMPRESSORA" at bounding box center [194, 176] width 42 height 9
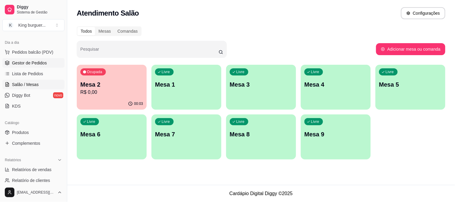
click at [23, 65] on span "Gestor de Pedidos" at bounding box center [29, 63] width 35 height 6
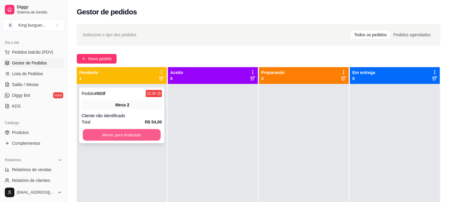
click at [136, 133] on button "Mover para finalizado" at bounding box center [122, 135] width 78 height 12
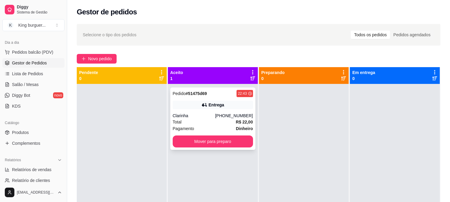
click at [207, 109] on div "Entrega" at bounding box center [213, 105] width 80 height 8
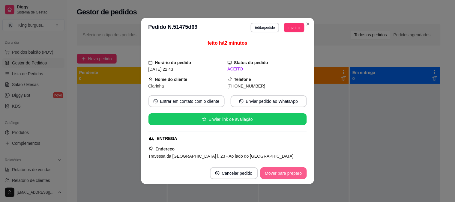
click at [281, 176] on button "Mover para preparo" at bounding box center [284, 173] width 47 height 12
click at [281, 176] on div "Mover para preparo" at bounding box center [279, 173] width 55 height 12
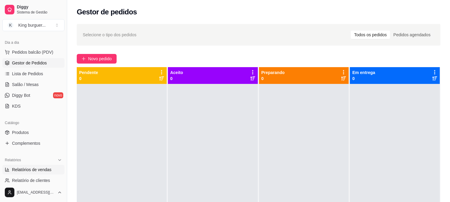
click at [50, 166] on link "Relatórios de vendas" at bounding box center [33, 170] width 62 height 10
select select "ALL"
select select "0"
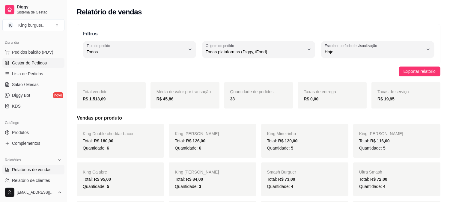
click at [36, 65] on span "Gestor de Pedidos" at bounding box center [29, 63] width 35 height 6
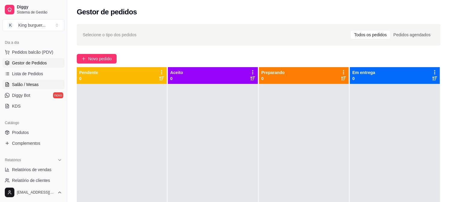
click at [35, 84] on span "Salão / Mesas" at bounding box center [25, 85] width 27 height 6
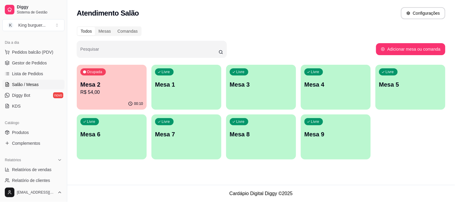
click at [124, 89] on p "R$ 54,00" at bounding box center [111, 92] width 63 height 7
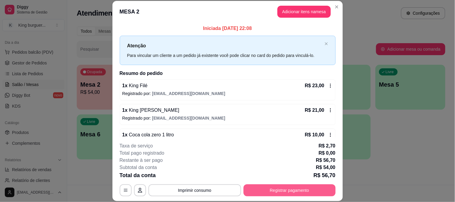
click at [316, 194] on button "Registrar pagamento" at bounding box center [290, 191] width 92 height 12
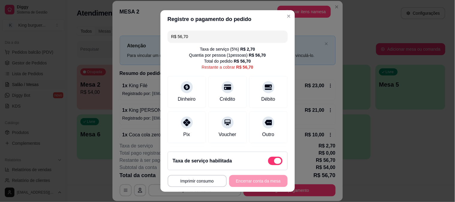
click at [268, 161] on span at bounding box center [275, 161] width 14 height 8
click at [268, 162] on input "checkbox" at bounding box center [270, 164] width 4 height 4
checkbox input "true"
type input "R$ 54,00"
checkbox input "false"
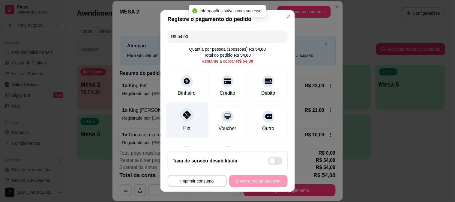
click at [180, 116] on div at bounding box center [186, 114] width 13 height 13
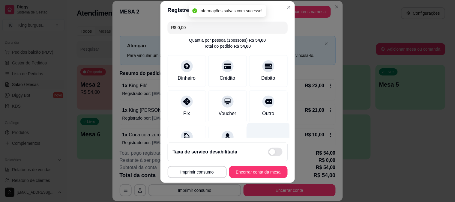
scroll to position [60, 0]
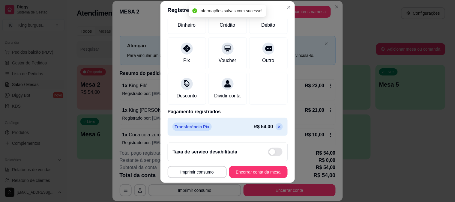
click at [277, 127] on icon at bounding box center [279, 127] width 5 height 5
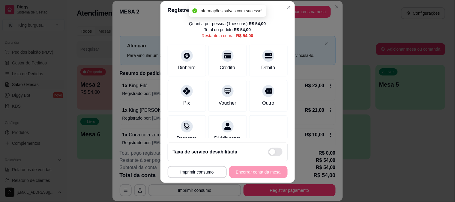
scroll to position [0, 0]
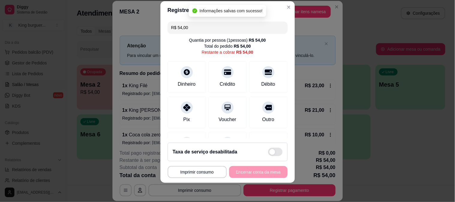
drag, startPoint x: 176, startPoint y: 26, endPoint x: 151, endPoint y: 25, distance: 25.8
click at [151, 25] on div "**********" at bounding box center [227, 101] width 455 height 202
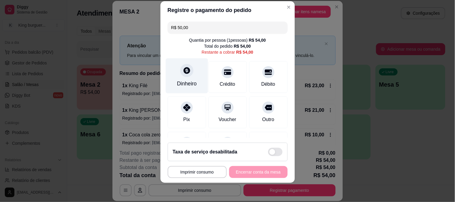
click at [183, 74] on icon at bounding box center [187, 71] width 8 height 8
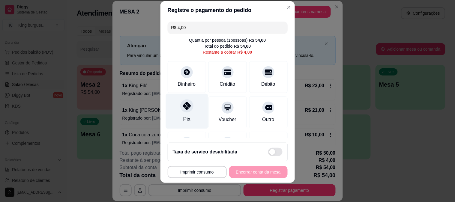
click at [183, 106] on icon at bounding box center [187, 106] width 8 height 8
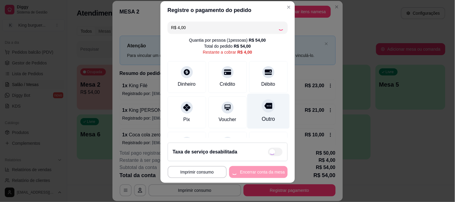
type input "R$ 0,00"
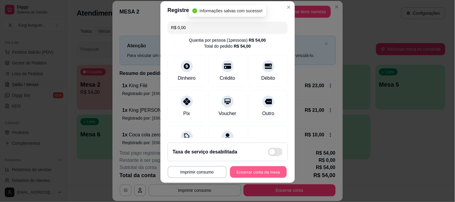
click at [259, 169] on button "Encerrar conta da mesa" at bounding box center [258, 173] width 57 height 12
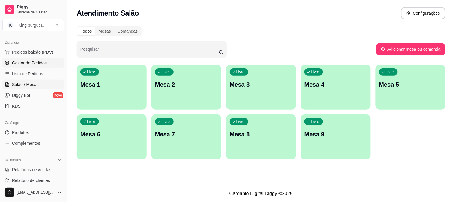
click at [35, 60] on span "Gestor de Pedidos" at bounding box center [29, 63] width 35 height 6
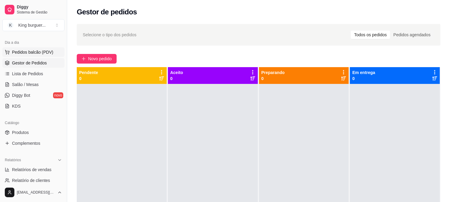
click at [37, 49] on span "Pedidos balcão (PDV)" at bounding box center [32, 52] width 41 height 6
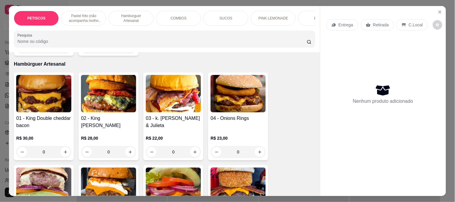
scroll to position [500, 0]
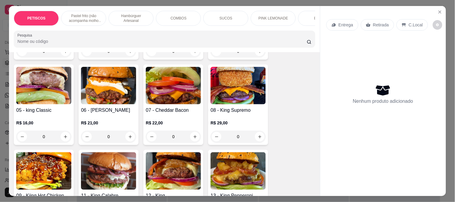
click at [179, 16] on p "COMBOS" at bounding box center [179, 18] width 16 height 5
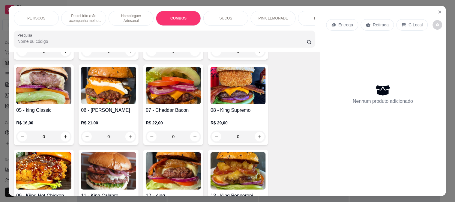
scroll to position [16, 0]
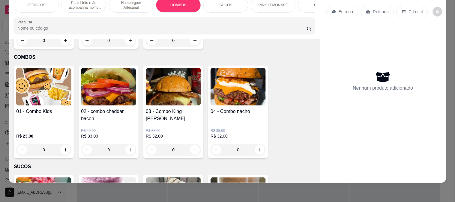
click at [115, 69] on img at bounding box center [108, 87] width 55 height 38
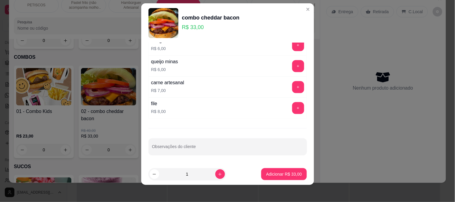
scroll to position [9, 0]
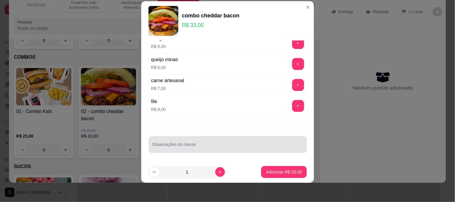
click at [170, 139] on div at bounding box center [227, 145] width 151 height 12
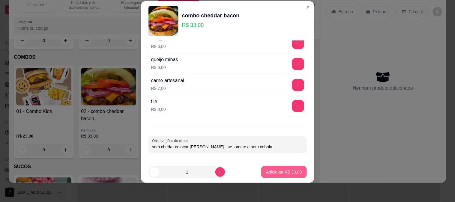
type input "sem chedar colocar mussarela , se tomate e sem cebola"
click at [286, 173] on p "Adicionar R$ 33,00" at bounding box center [284, 173] width 35 height 6
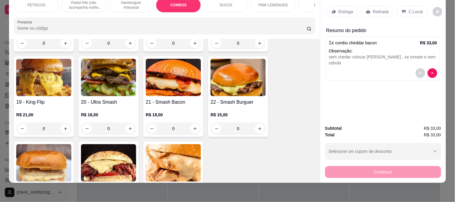
scroll to position [780, 0]
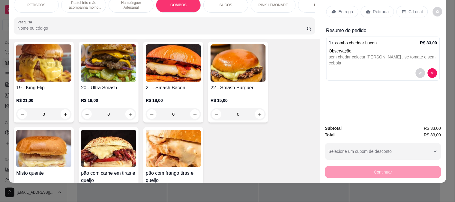
click at [231, 50] on img at bounding box center [238, 63] width 55 height 38
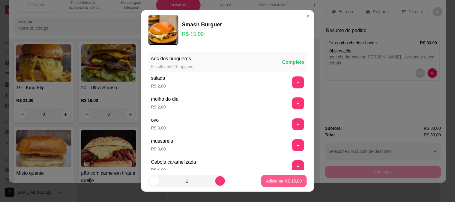
click at [276, 180] on p "Adicionar R$ 15,00" at bounding box center [284, 181] width 36 height 6
type input "1"
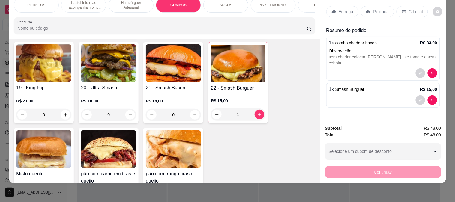
click at [39, 59] on img at bounding box center [43, 63] width 55 height 38
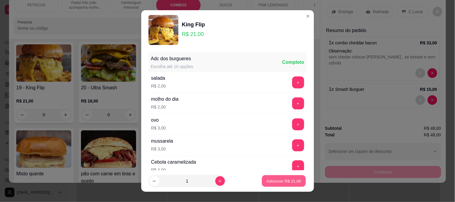
click at [278, 180] on p "Adicionar R$ 21,00" at bounding box center [284, 182] width 35 height 6
type input "1"
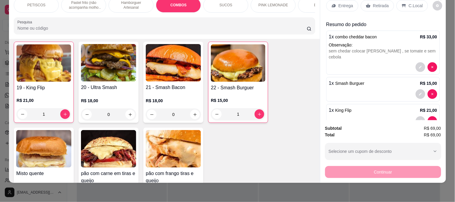
scroll to position [0, 0]
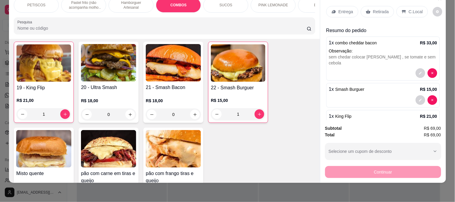
click at [379, 9] on p "Retirada" at bounding box center [381, 12] width 16 height 6
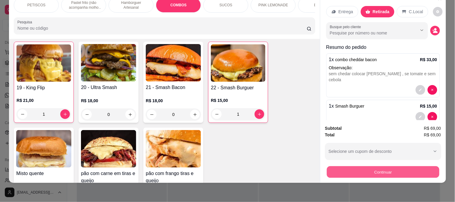
click at [379, 167] on button "Continuar" at bounding box center [383, 172] width 113 height 12
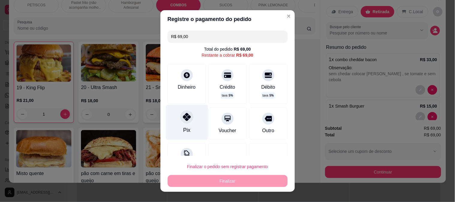
click at [184, 116] on icon at bounding box center [187, 117] width 8 height 8
type input "R$ 0,00"
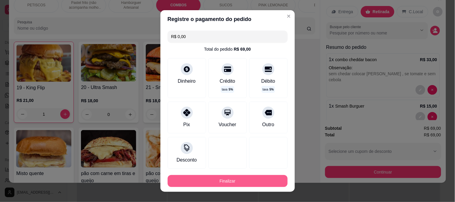
click at [220, 183] on button "Finalizar" at bounding box center [228, 181] width 120 height 12
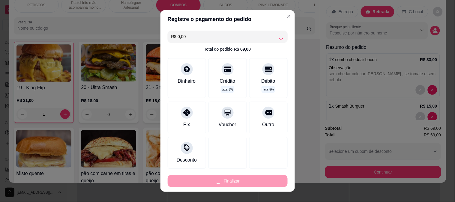
type input "0"
type input "-R$ 69,00"
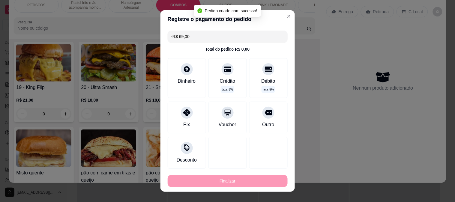
scroll to position [780, 0]
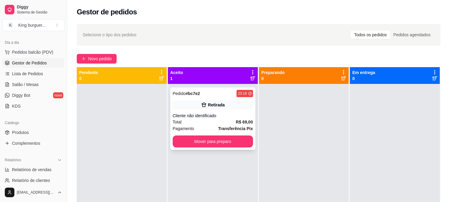
click at [199, 109] on div "Retirada" at bounding box center [213, 105] width 80 height 8
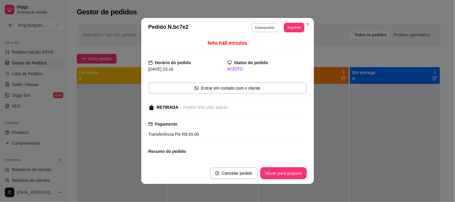
click at [263, 26] on button "Editar pedido" at bounding box center [265, 27] width 28 height 9
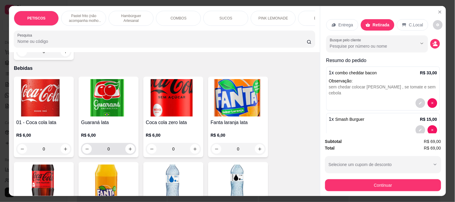
scroll to position [1467, 0]
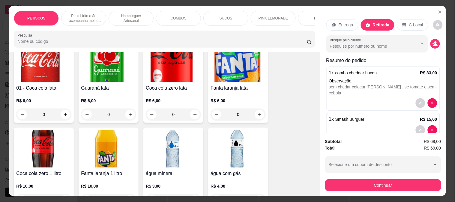
click at [101, 130] on img at bounding box center [108, 149] width 55 height 38
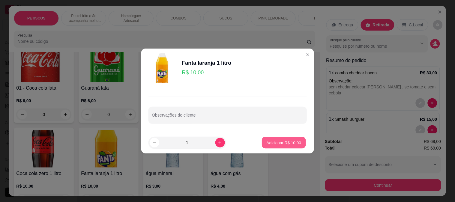
click at [280, 141] on p "Adicionar R$ 10,00" at bounding box center [284, 143] width 35 height 6
type input "1"
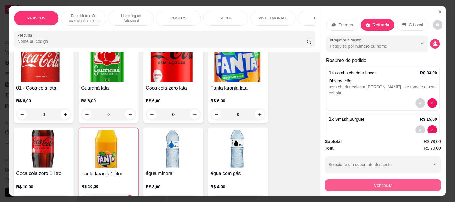
click at [350, 182] on button "Continuar" at bounding box center [383, 185] width 116 height 12
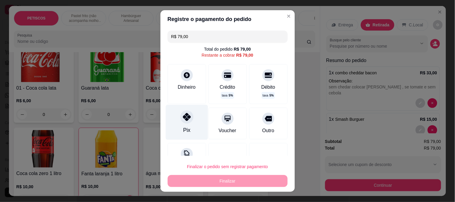
click at [185, 119] on icon at bounding box center [187, 117] width 8 height 8
type input "R$ 0,00"
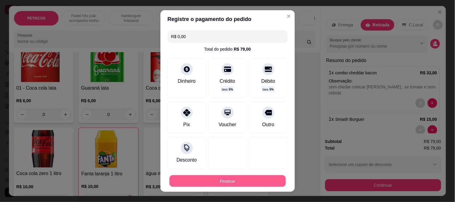
click at [224, 179] on button "Finalizar" at bounding box center [228, 182] width 116 height 12
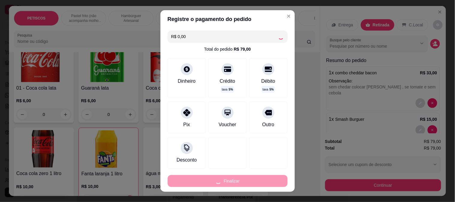
type input "0"
type input "-R$ 79,00"
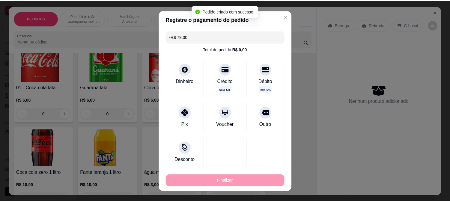
scroll to position [1466, 0]
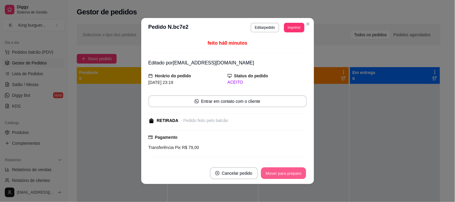
click at [290, 171] on button "Mover para preparo" at bounding box center [283, 174] width 45 height 12
click at [291, 171] on div "Mover para preparo" at bounding box center [284, 173] width 47 height 12
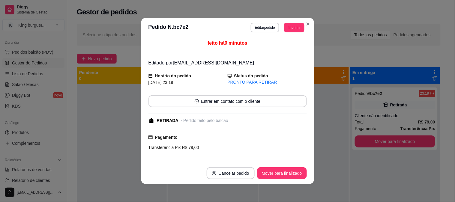
click at [291, 171] on button "Mover para finalizado" at bounding box center [282, 173] width 50 height 12
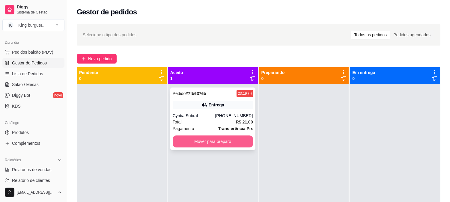
click at [212, 143] on button "Mover para preparo" at bounding box center [213, 142] width 80 height 12
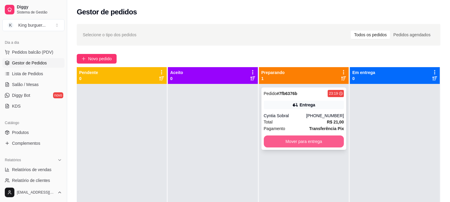
click at [318, 139] on button "Mover para entrega" at bounding box center [304, 142] width 80 height 12
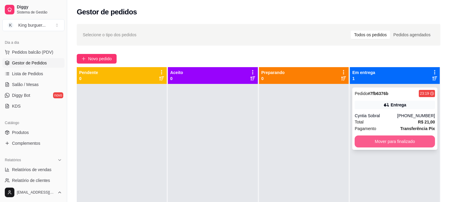
click at [370, 141] on button "Mover para finalizado" at bounding box center [395, 142] width 80 height 12
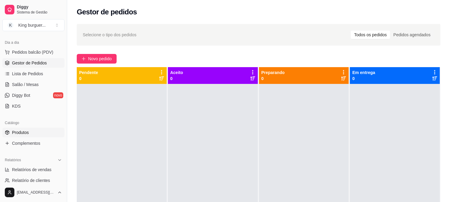
click at [25, 131] on span "Produtos" at bounding box center [20, 133] width 17 height 6
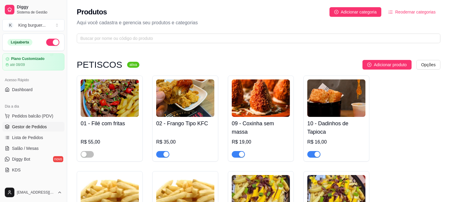
click at [43, 125] on span "Gestor de Pedidos" at bounding box center [29, 127] width 35 height 6
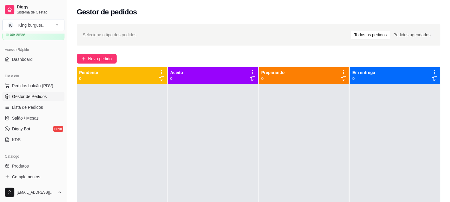
scroll to position [67, 0]
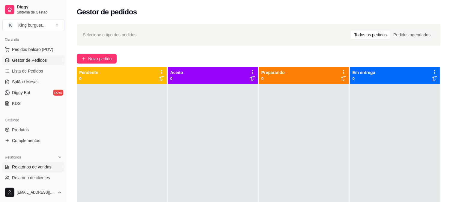
click at [37, 167] on span "Relatórios de vendas" at bounding box center [32, 167] width 40 height 6
select select "ALL"
select select "0"
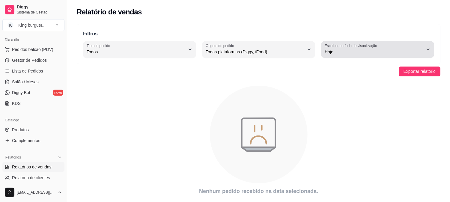
click at [431, 47] on button "Escolher período de visualização Hoje" at bounding box center [377, 49] width 113 height 17
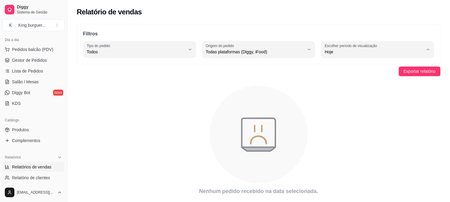
click at [358, 77] on span "Ontem" at bounding box center [375, 76] width 94 height 6
type input "1"
select select "1"
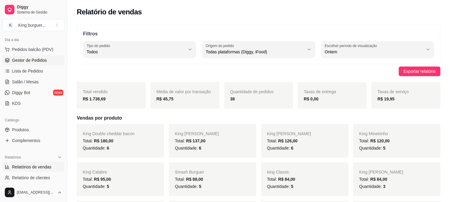
click at [34, 62] on span "Gestor de Pedidos" at bounding box center [29, 60] width 35 height 6
